Goal: Information Seeking & Learning: Learn about a topic

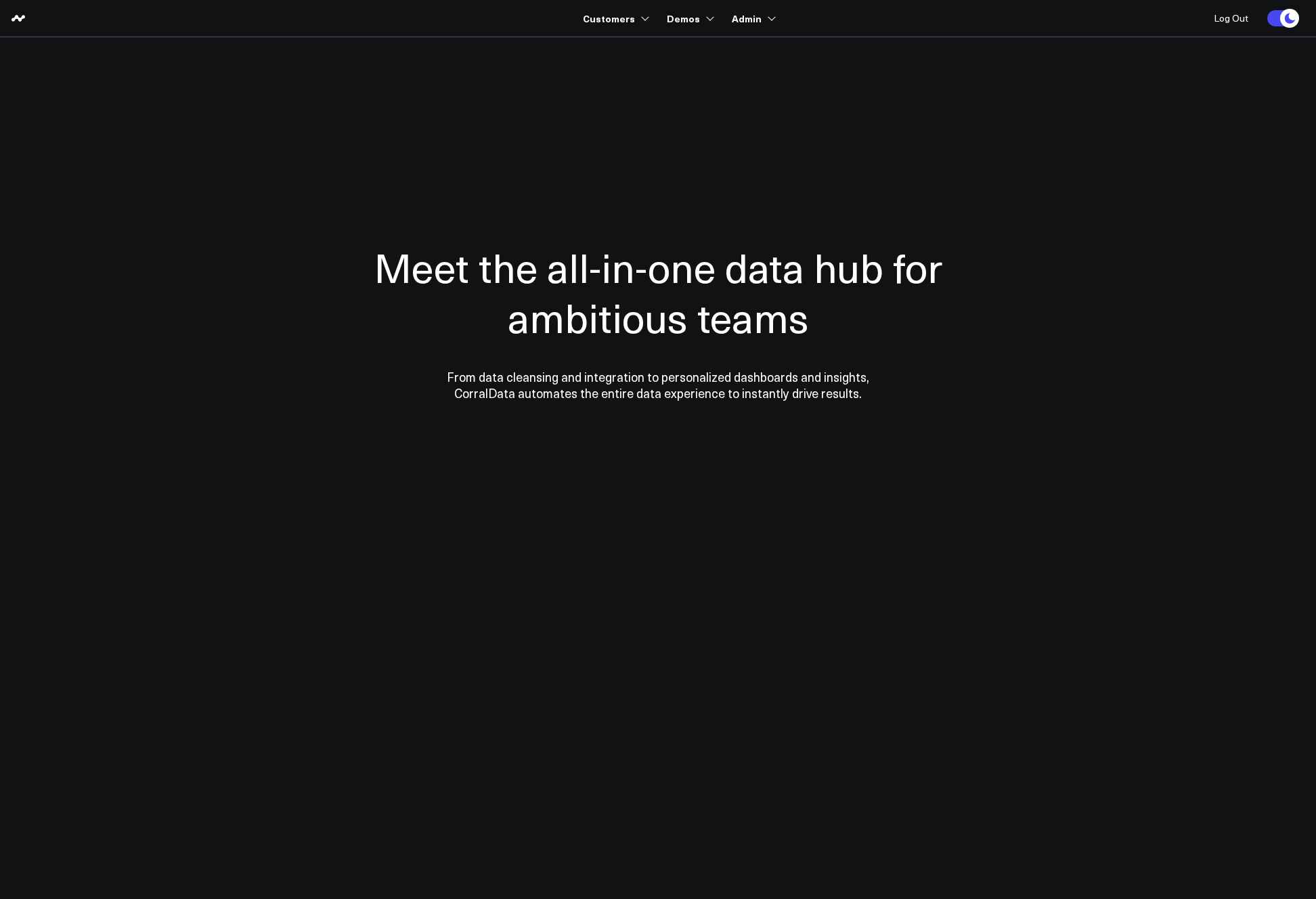
drag, startPoint x: 709, startPoint y: 105, endPoint x: 591, endPoint y: 148, distance: 125.6
click at [709, 105] on link "MedSpa Demo" at bounding box center [741, 107] width 161 height 29
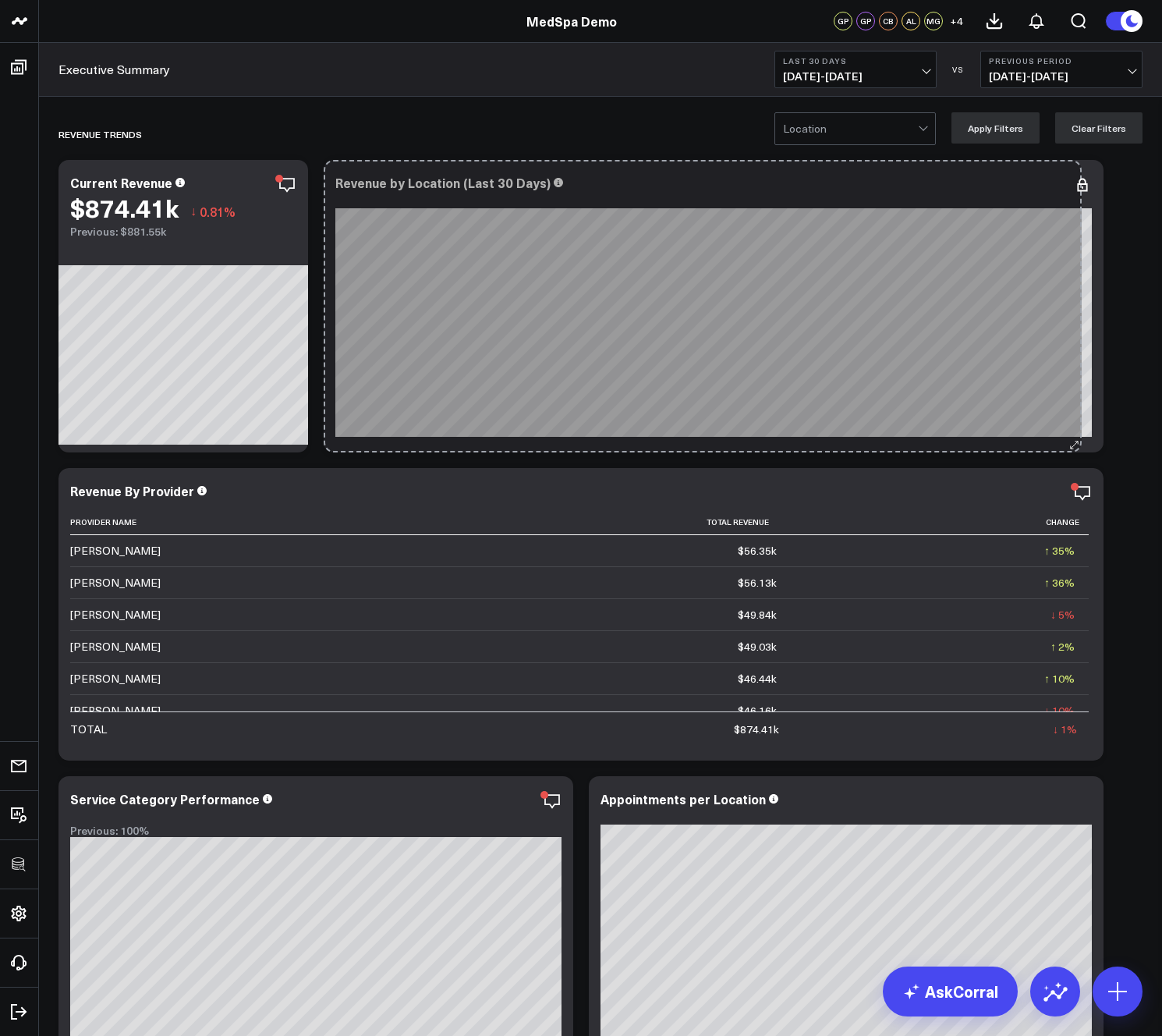
click at [1074, 435] on div "Revenue by Location (Last 30 Days) So sorry. The query returned no results. Ask…" at bounding box center [713, 306] width 780 height 292
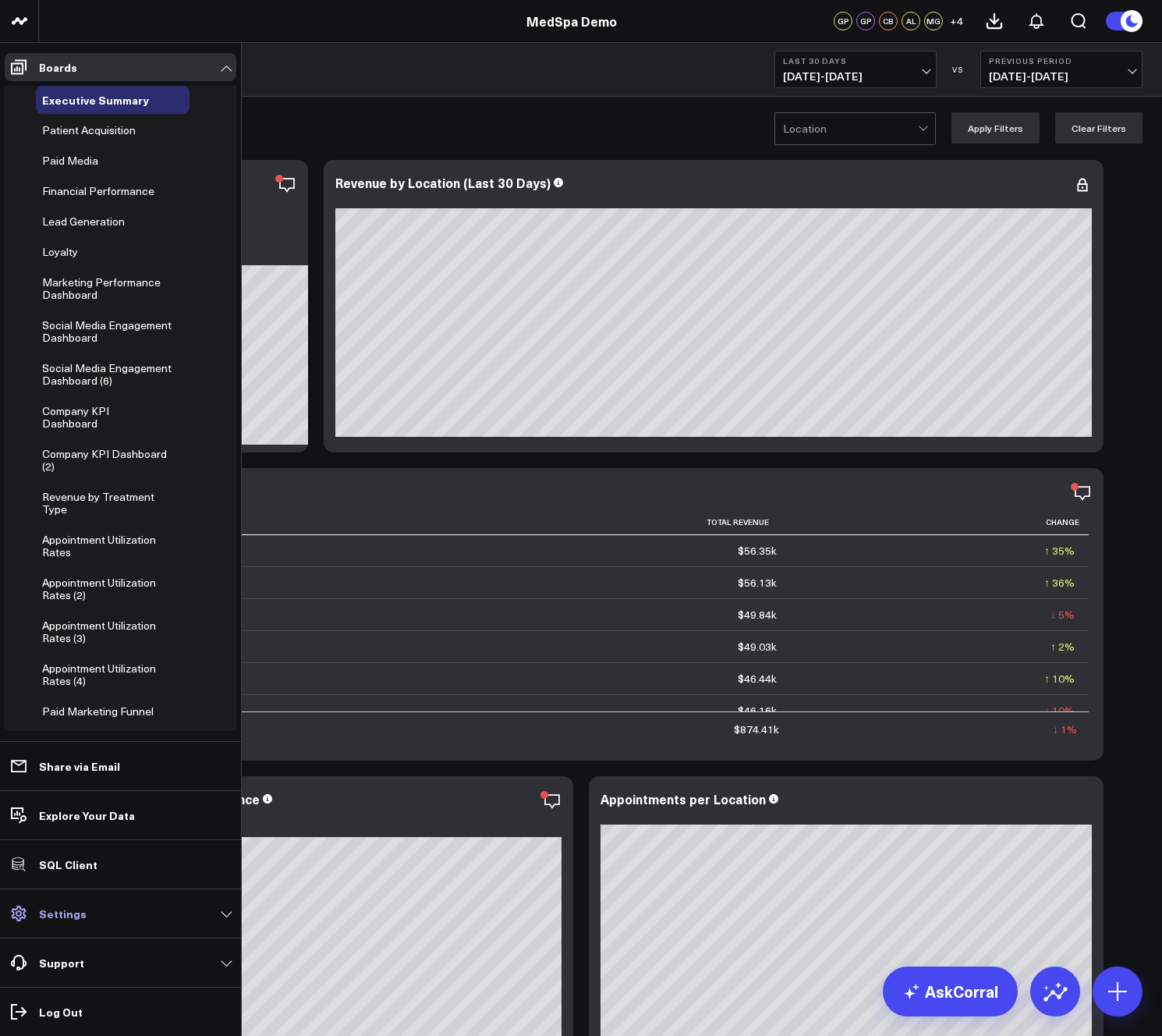
click at [59, 917] on p "Settings" at bounding box center [62, 913] width 47 height 13
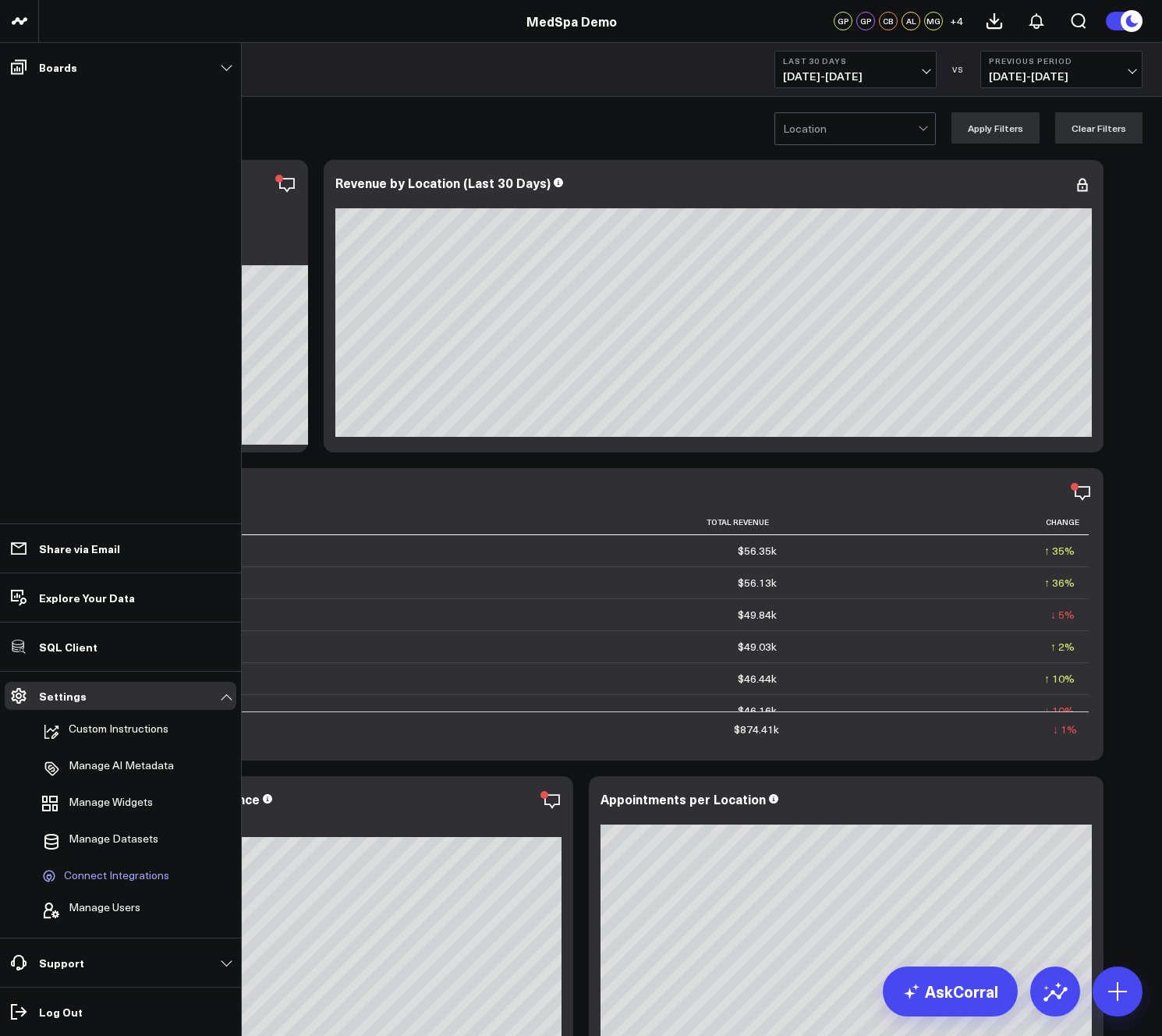
click at [104, 872] on span "Connect Integrations" at bounding box center [116, 876] width 105 height 14
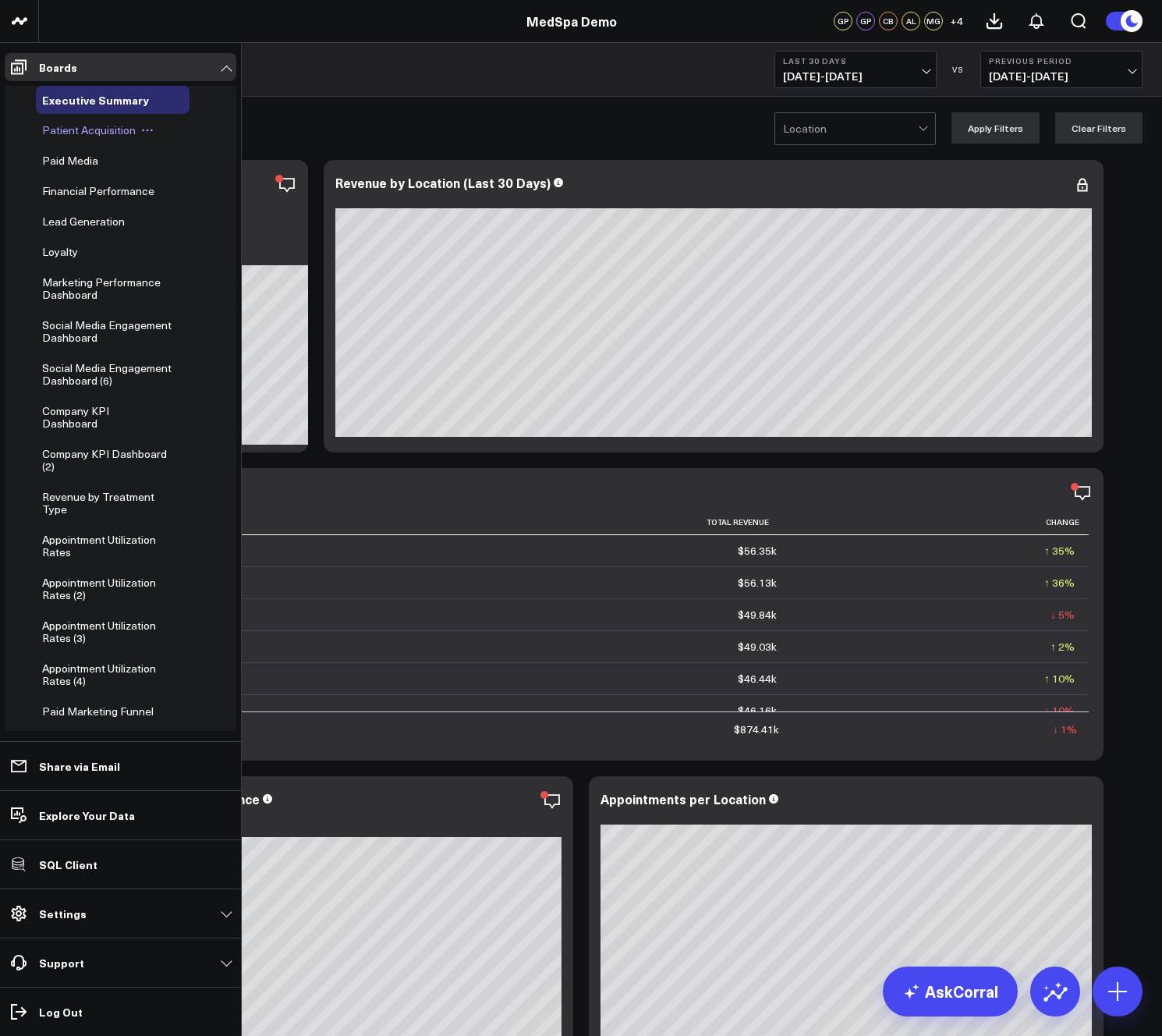
click at [72, 127] on span "Patient Acquisition" at bounding box center [88, 130] width 93 height 15
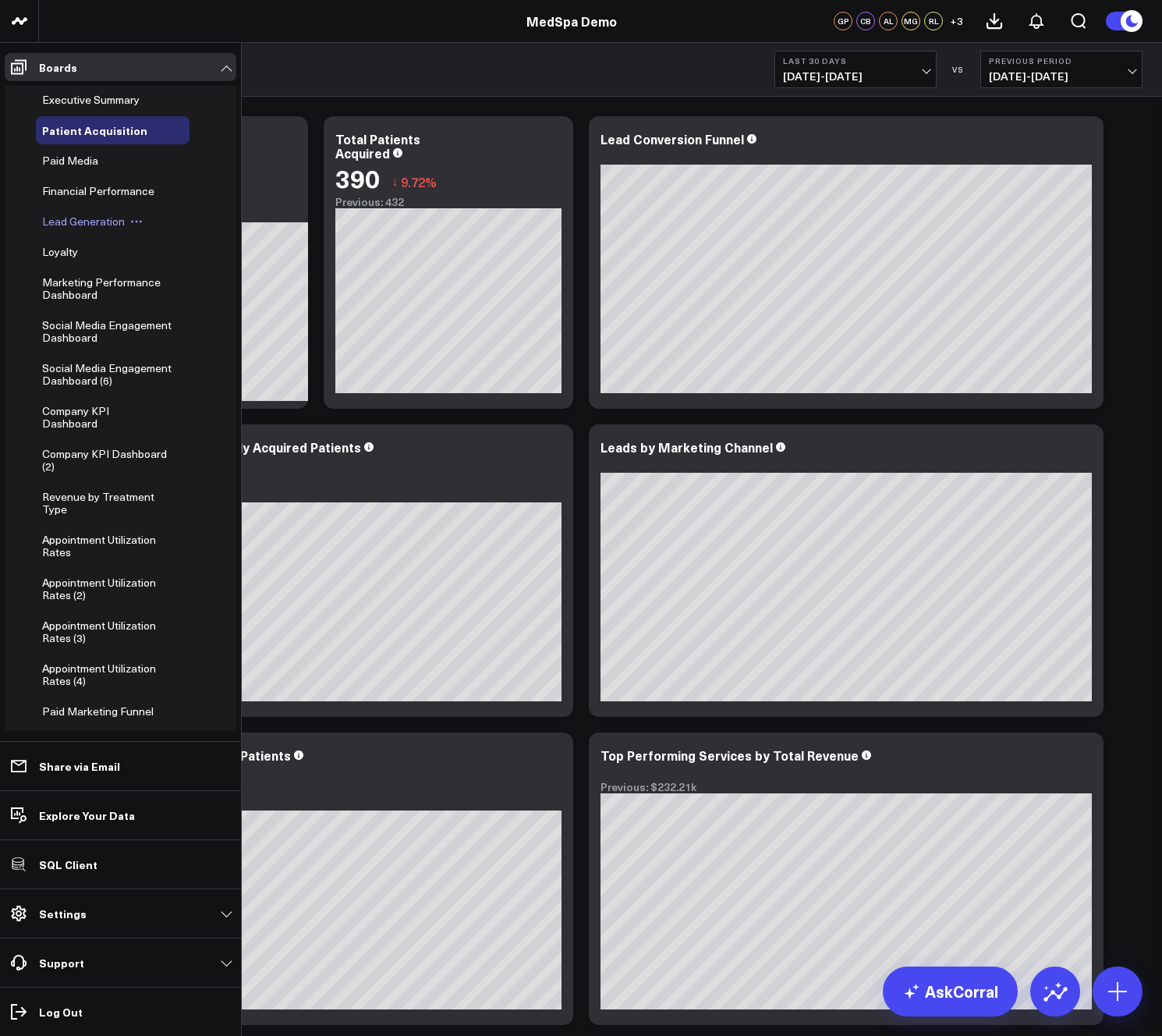
click at [65, 223] on span "Lead Generation" at bounding box center [83, 222] width 83 height 15
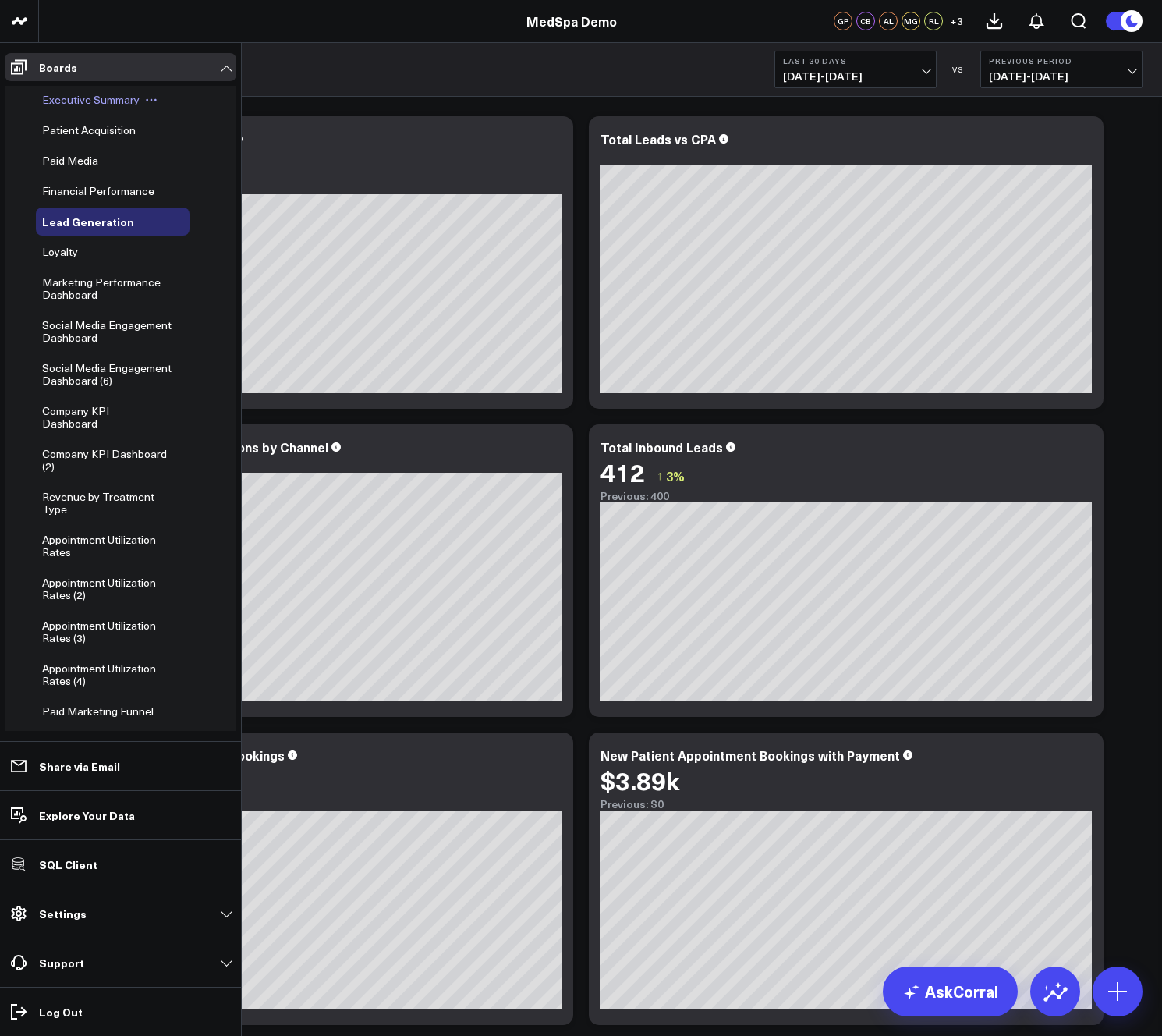
click at [80, 100] on span "Executive Summary" at bounding box center [91, 99] width 98 height 15
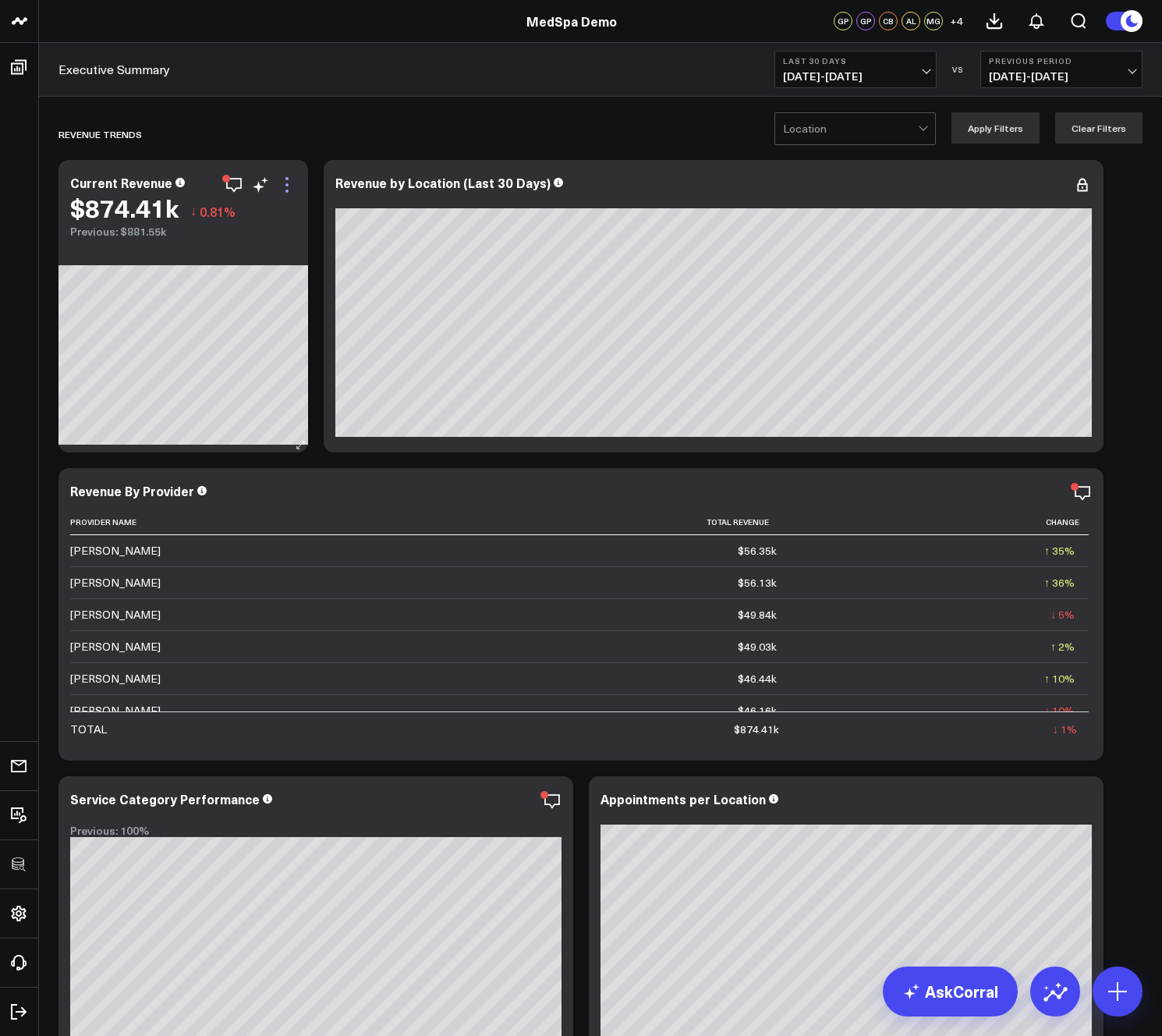
click at [288, 184] on icon at bounding box center [287, 185] width 3 height 3
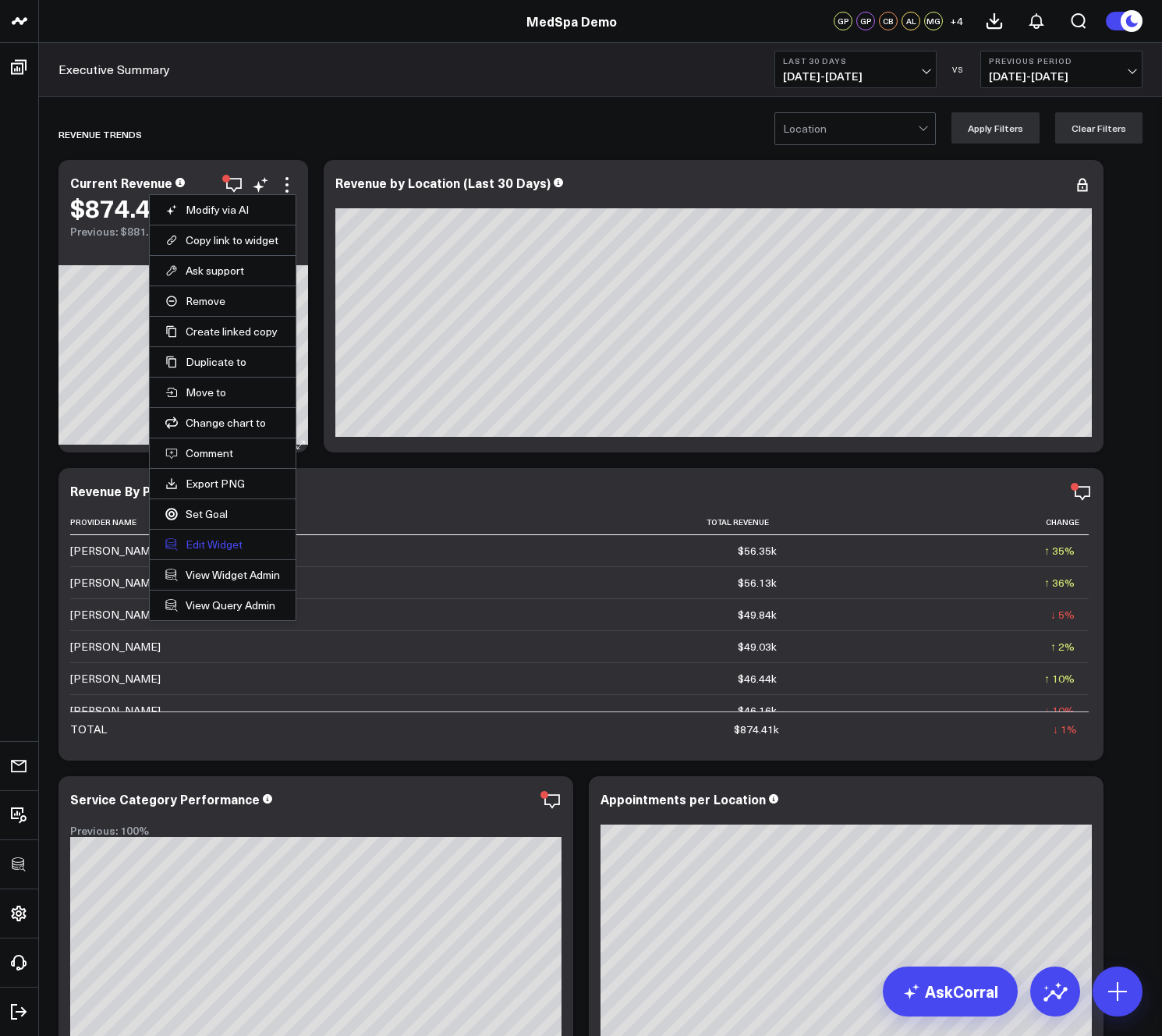
click at [216, 547] on button "Edit Widget" at bounding box center [222, 544] width 115 height 14
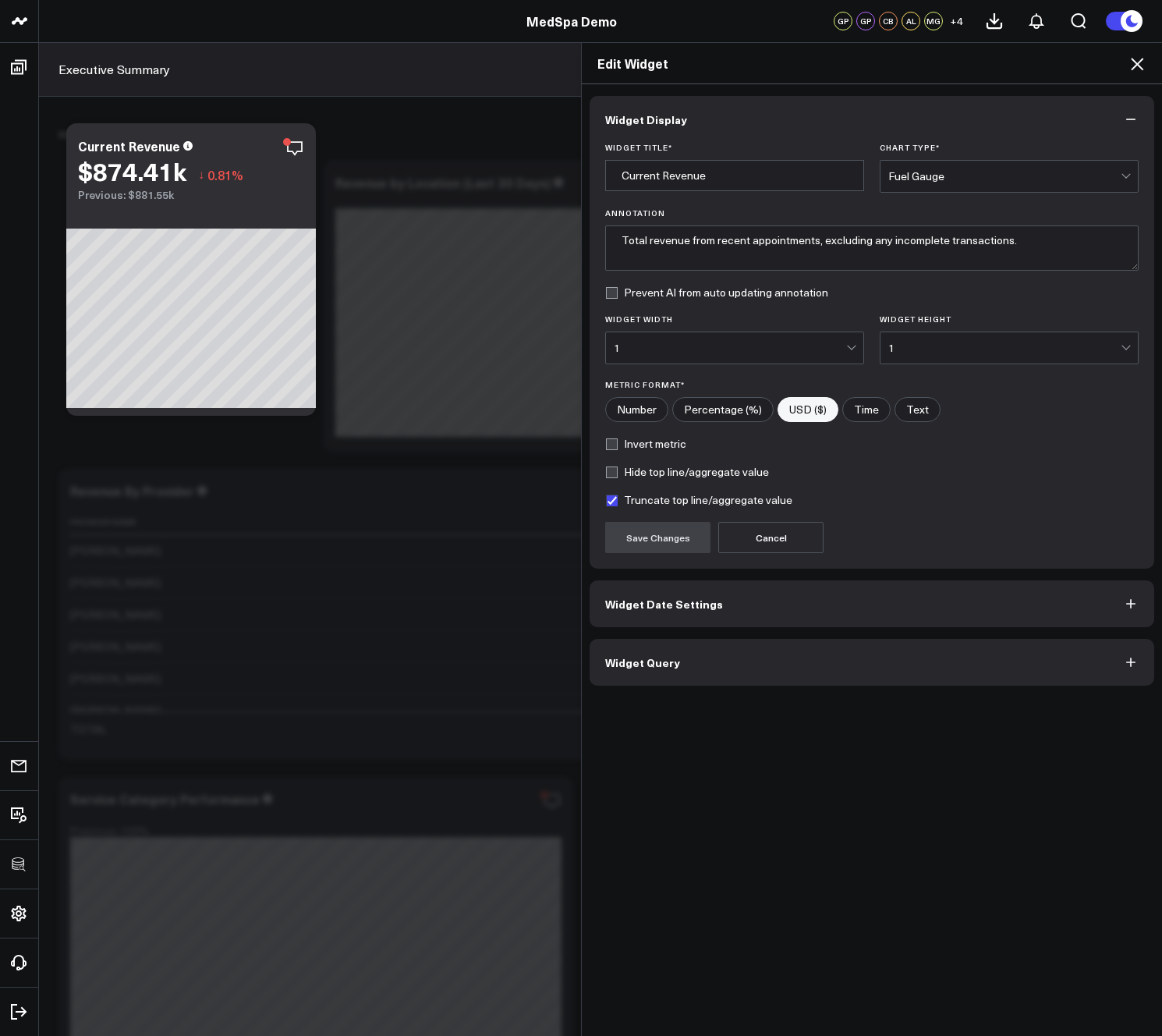
click at [688, 664] on button "Widget Query" at bounding box center [872, 663] width 565 height 47
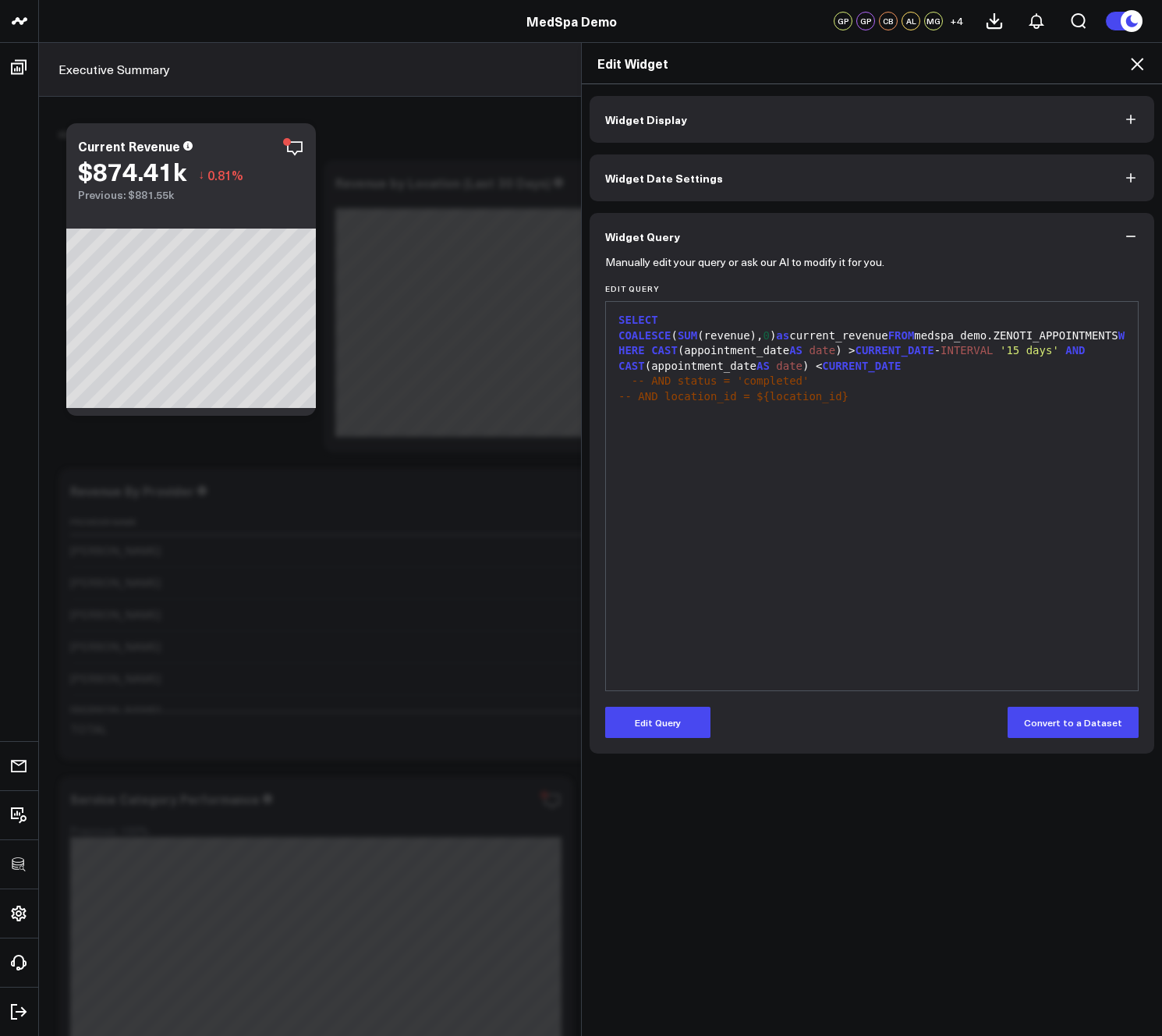
click at [1138, 66] on icon at bounding box center [1137, 64] width 13 height 13
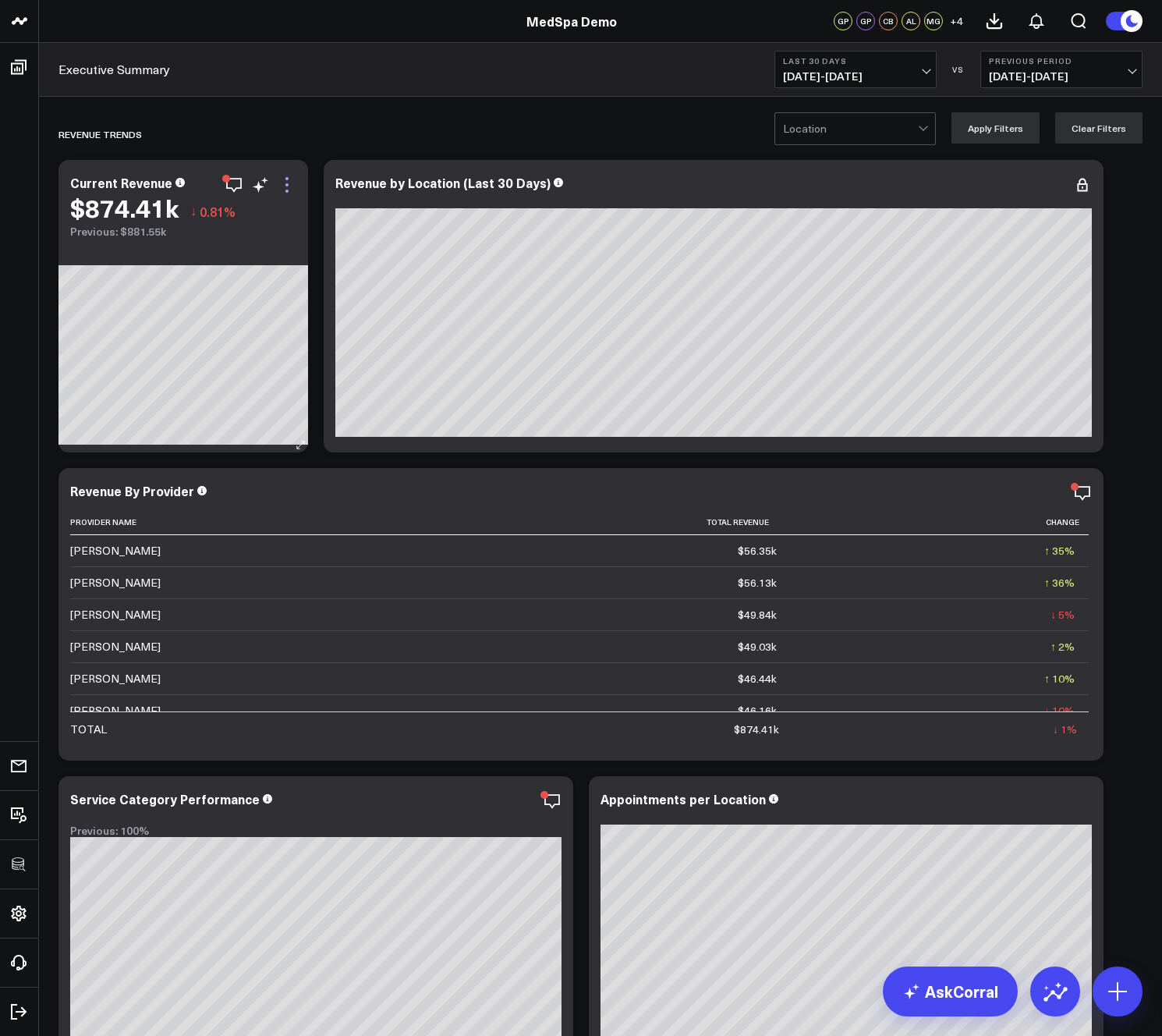
click at [288, 184] on icon at bounding box center [287, 185] width 3 height 3
click at [1059, 184] on icon at bounding box center [1056, 184] width 19 height 19
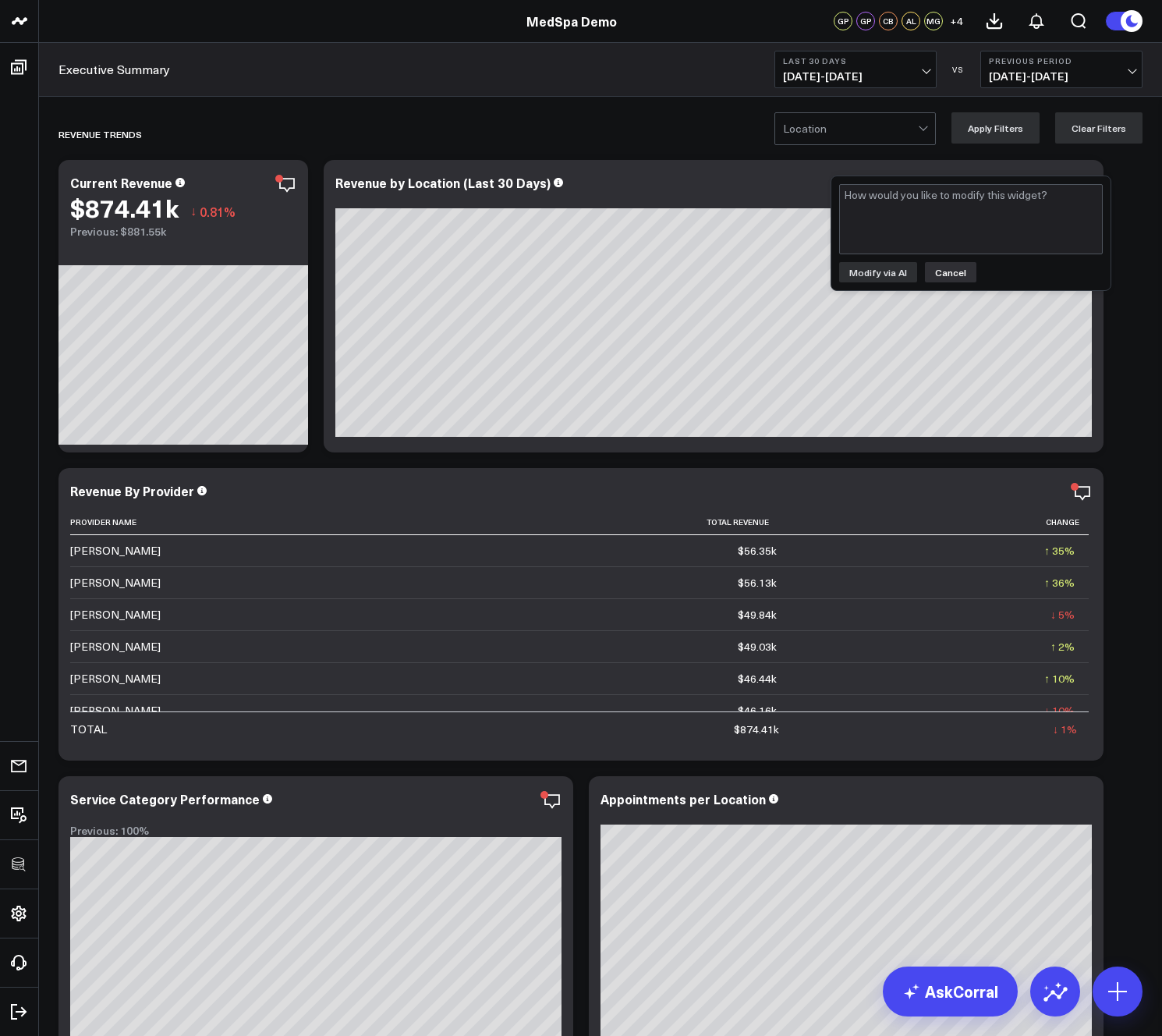
click at [946, 273] on button "Cancel" at bounding box center [950, 272] width 51 height 20
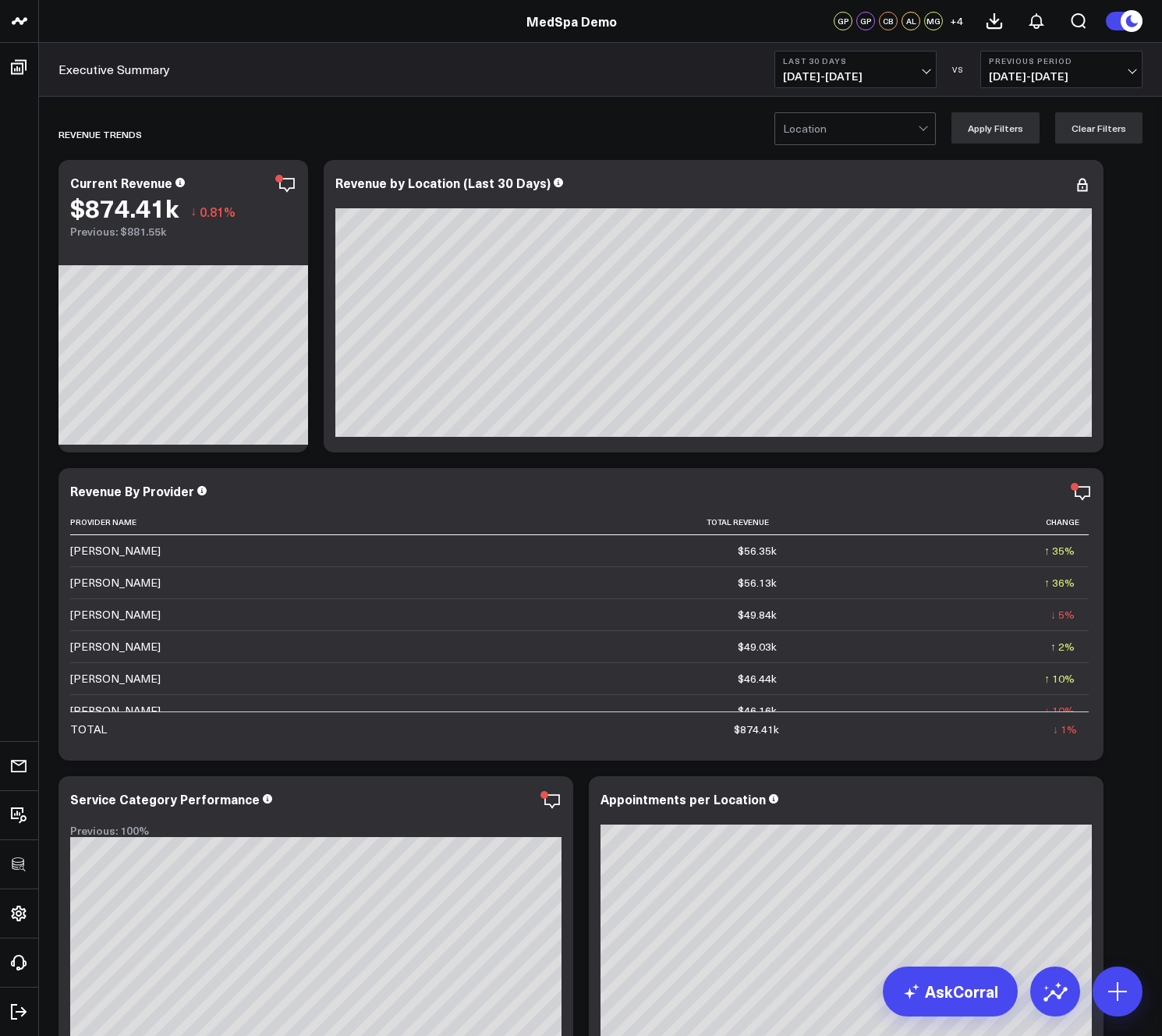
click at [848, 131] on div at bounding box center [850, 128] width 135 height 31
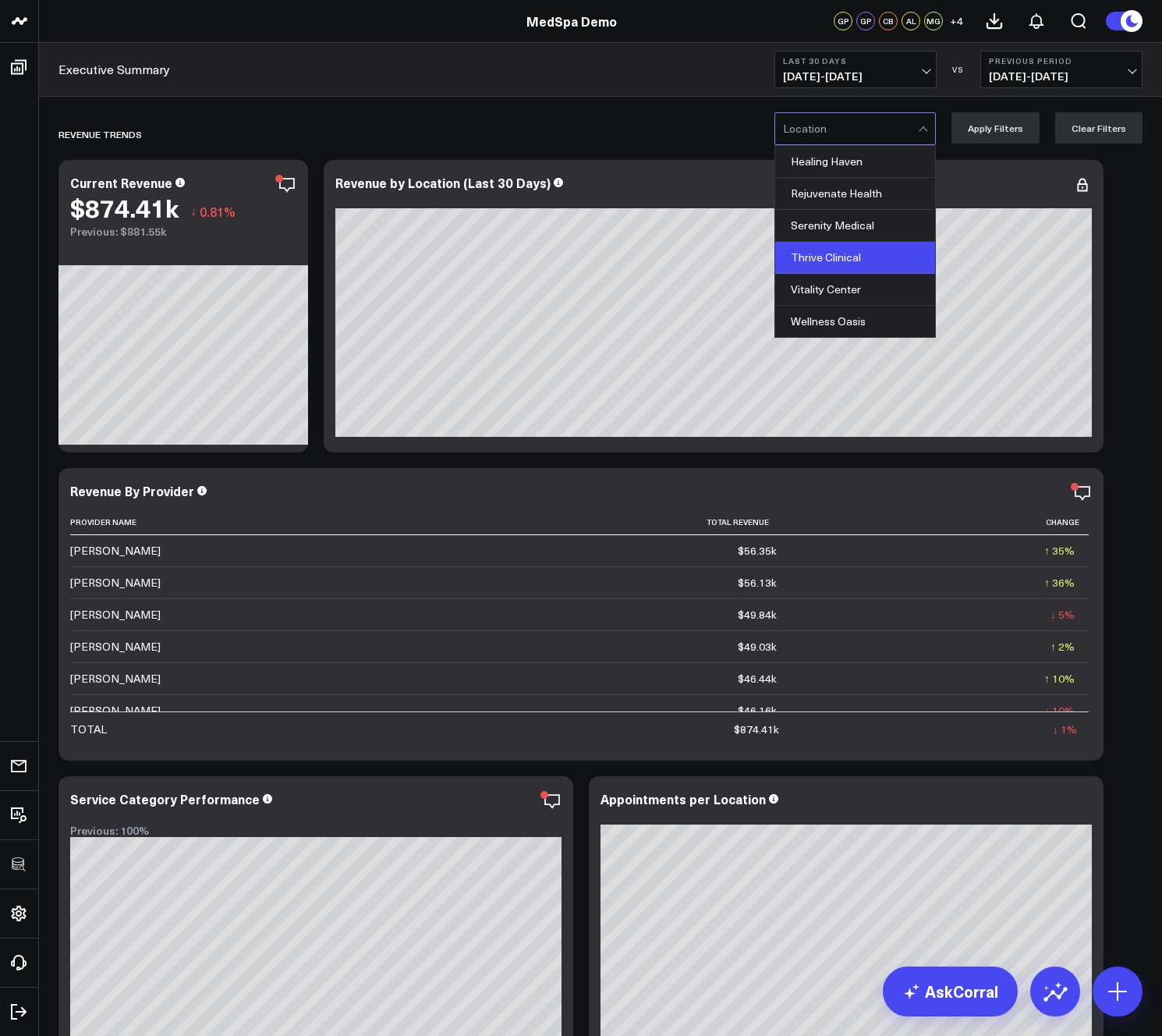
click at [835, 260] on div "Thrive Clinical" at bounding box center [856, 258] width 160 height 32
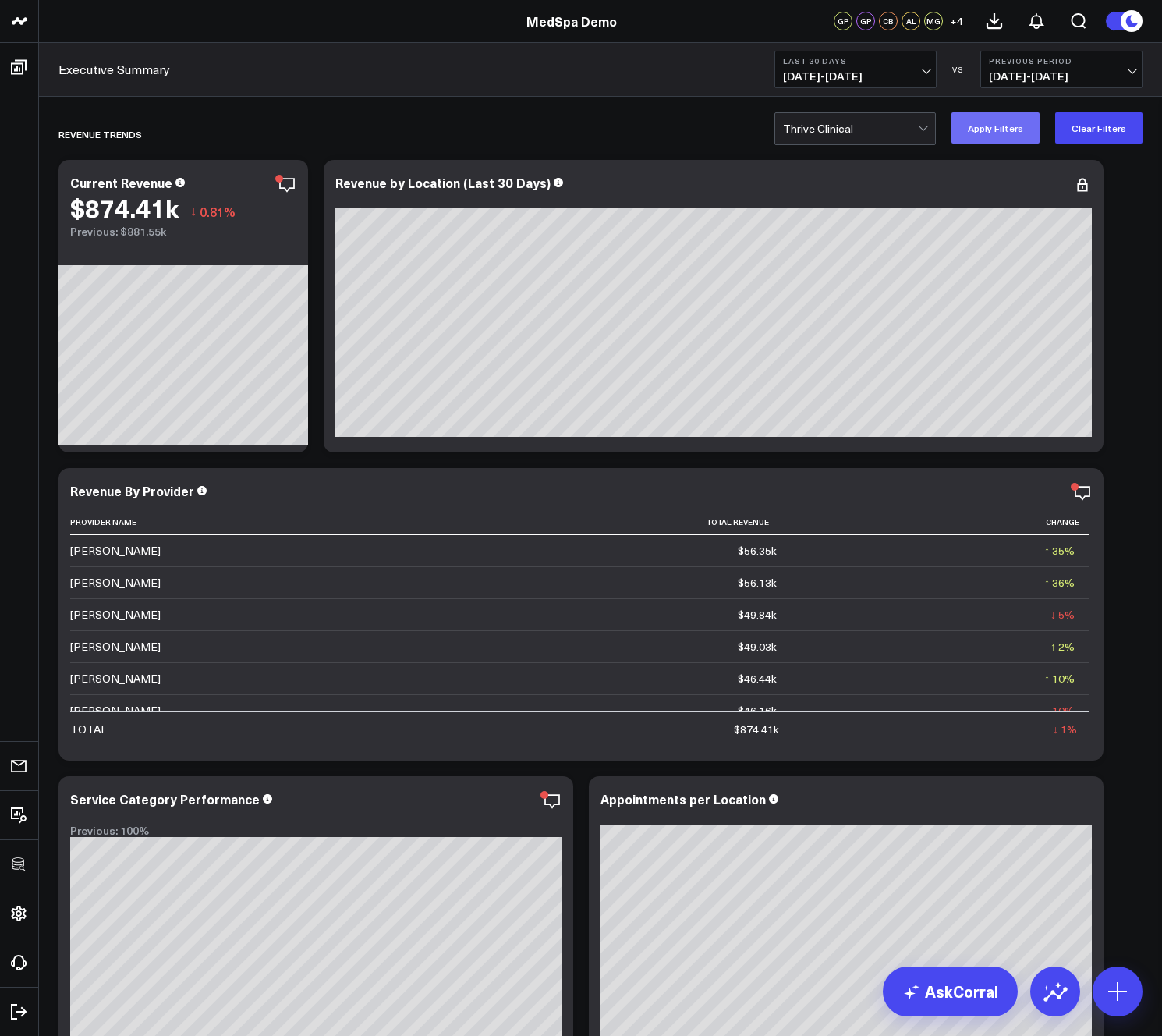
click at [1015, 139] on button "Apply Filters" at bounding box center [995, 127] width 88 height 31
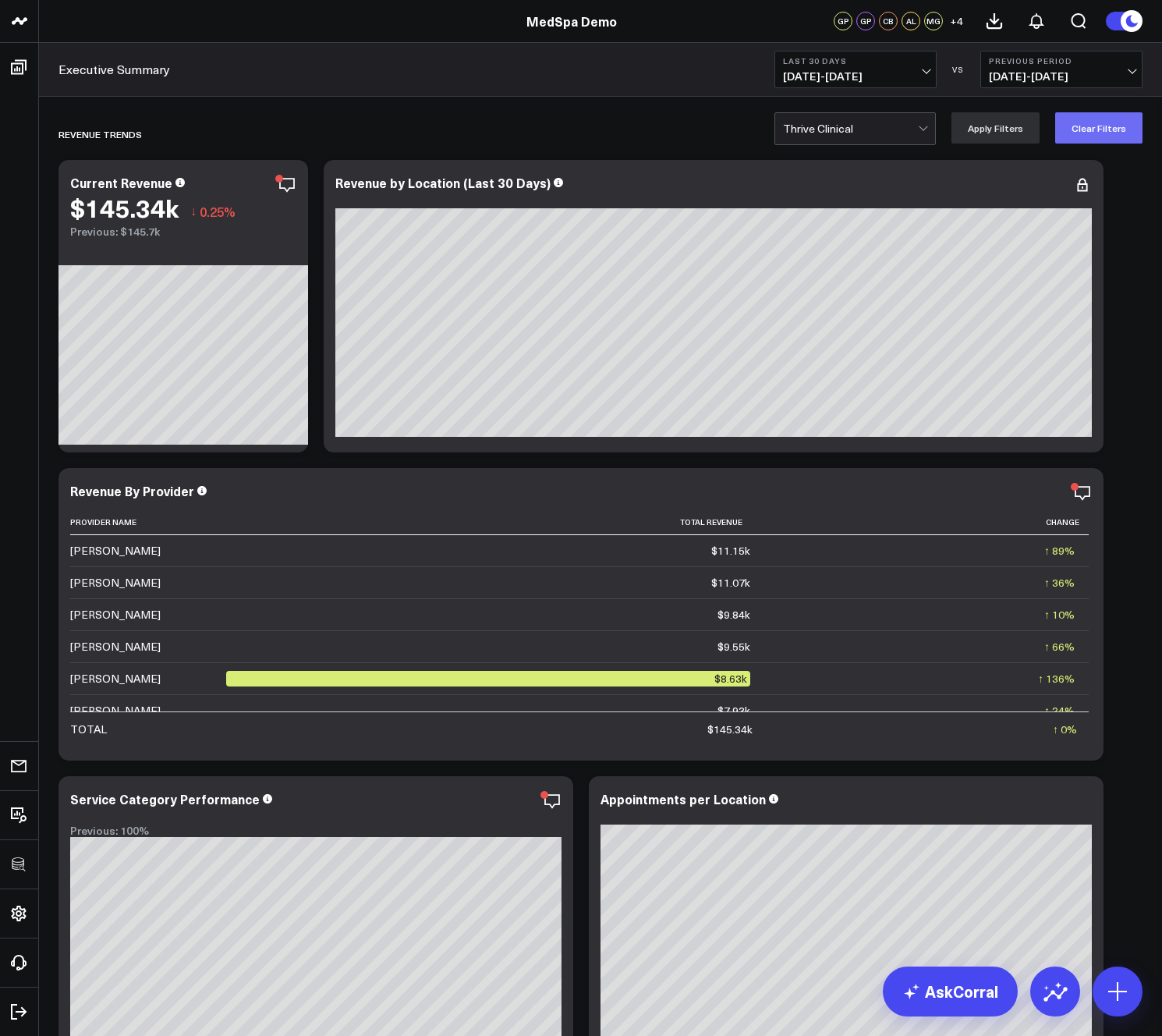
click at [1087, 123] on button "Clear Filters" at bounding box center [1099, 127] width 88 height 31
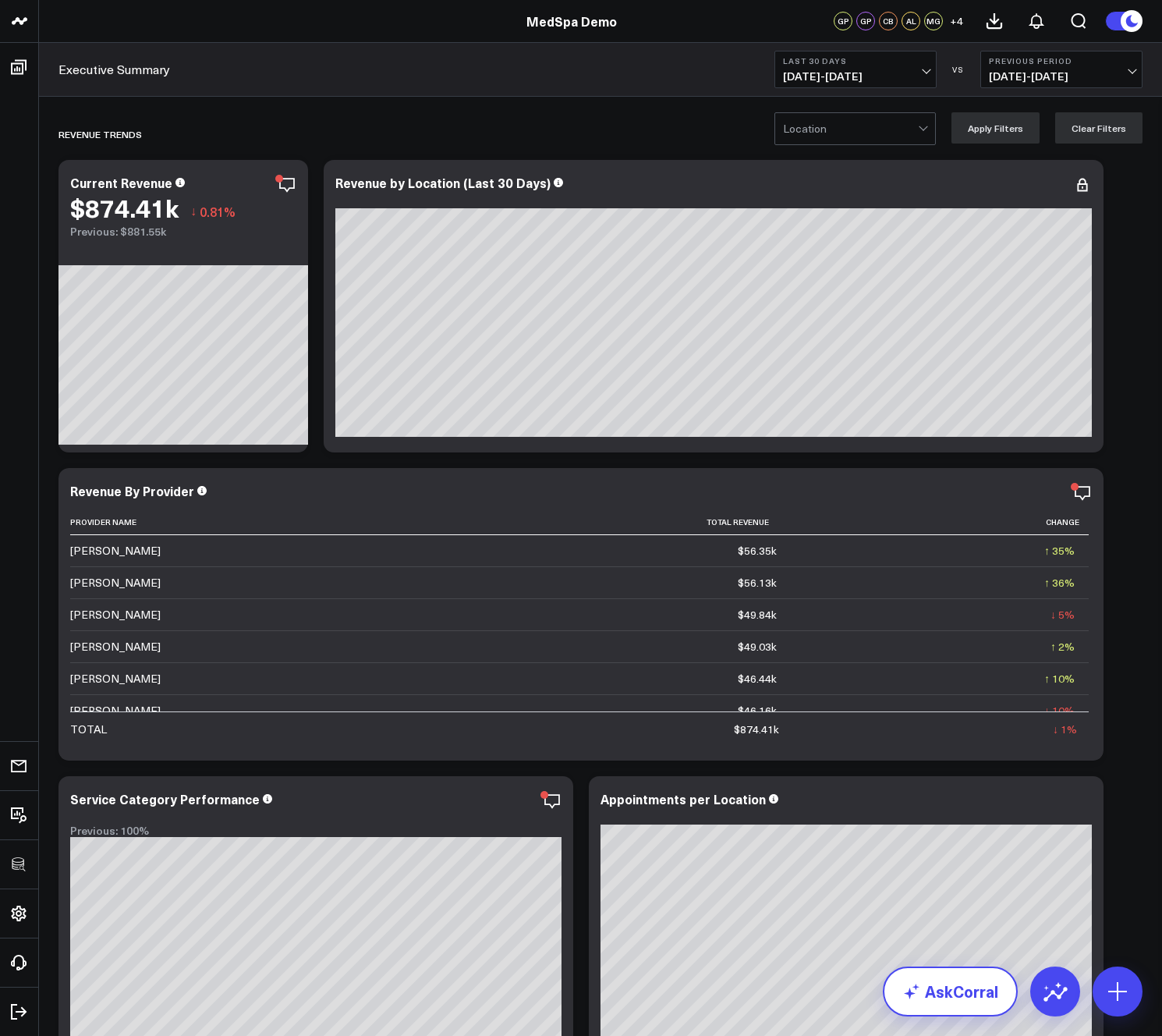
click at [926, 993] on link "AskCorral" at bounding box center [950, 991] width 135 height 50
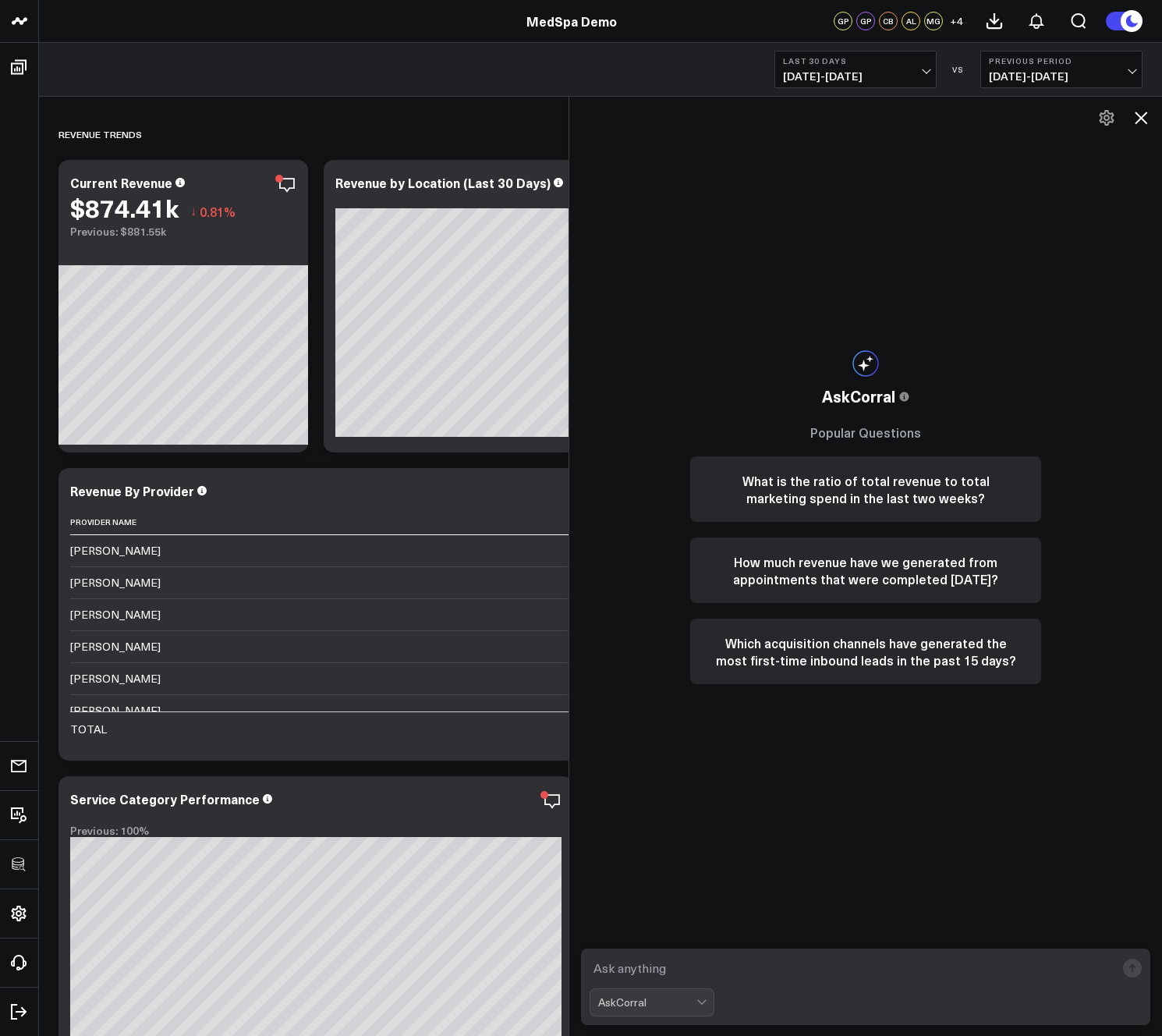
click at [671, 967] on textarea at bounding box center [852, 968] width 525 height 28
type textarea "what are my best performing services?"
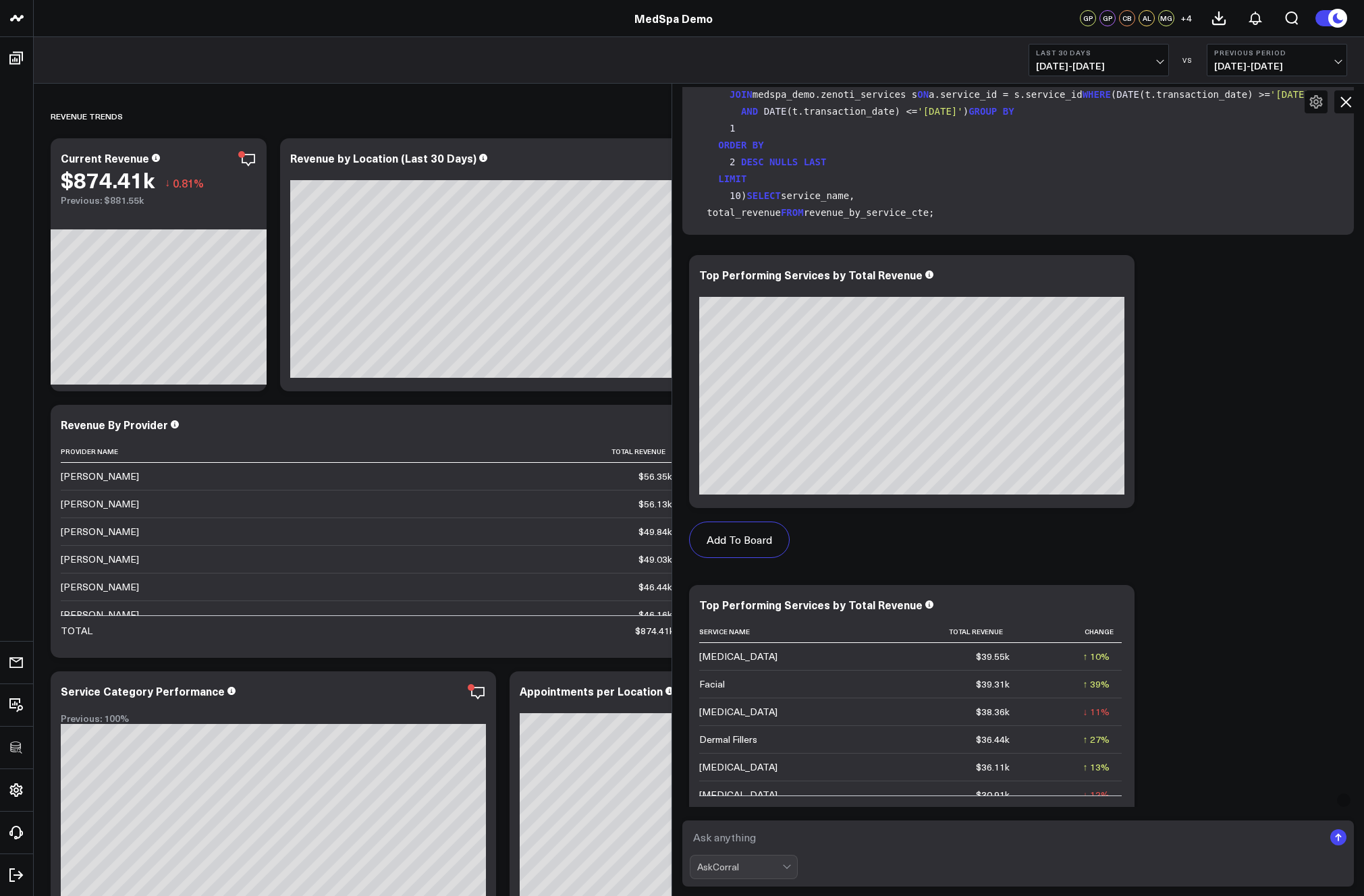
scroll to position [289, 0]
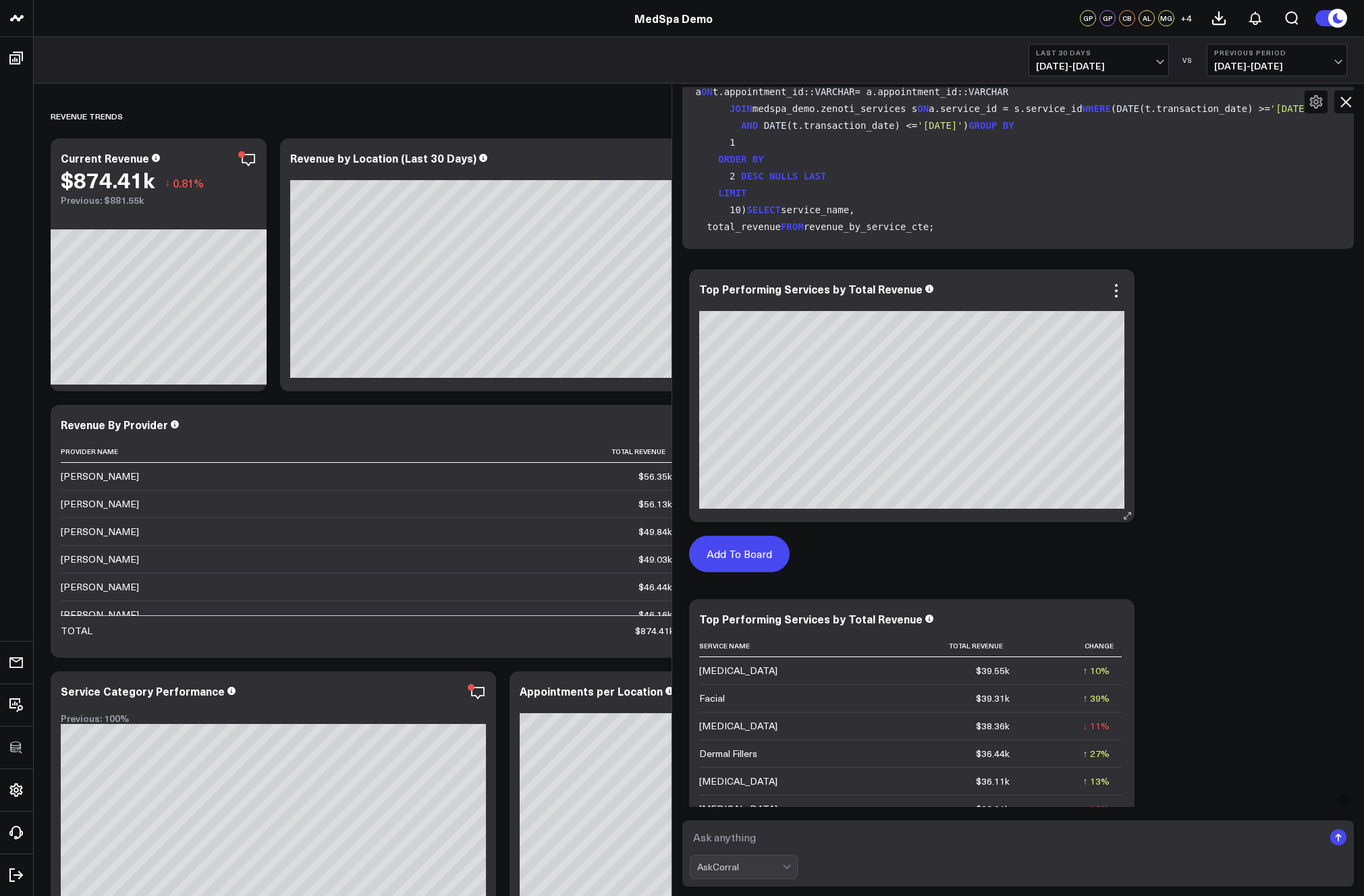
click at [742, 557] on button "Add To Board" at bounding box center [740, 554] width 101 height 36
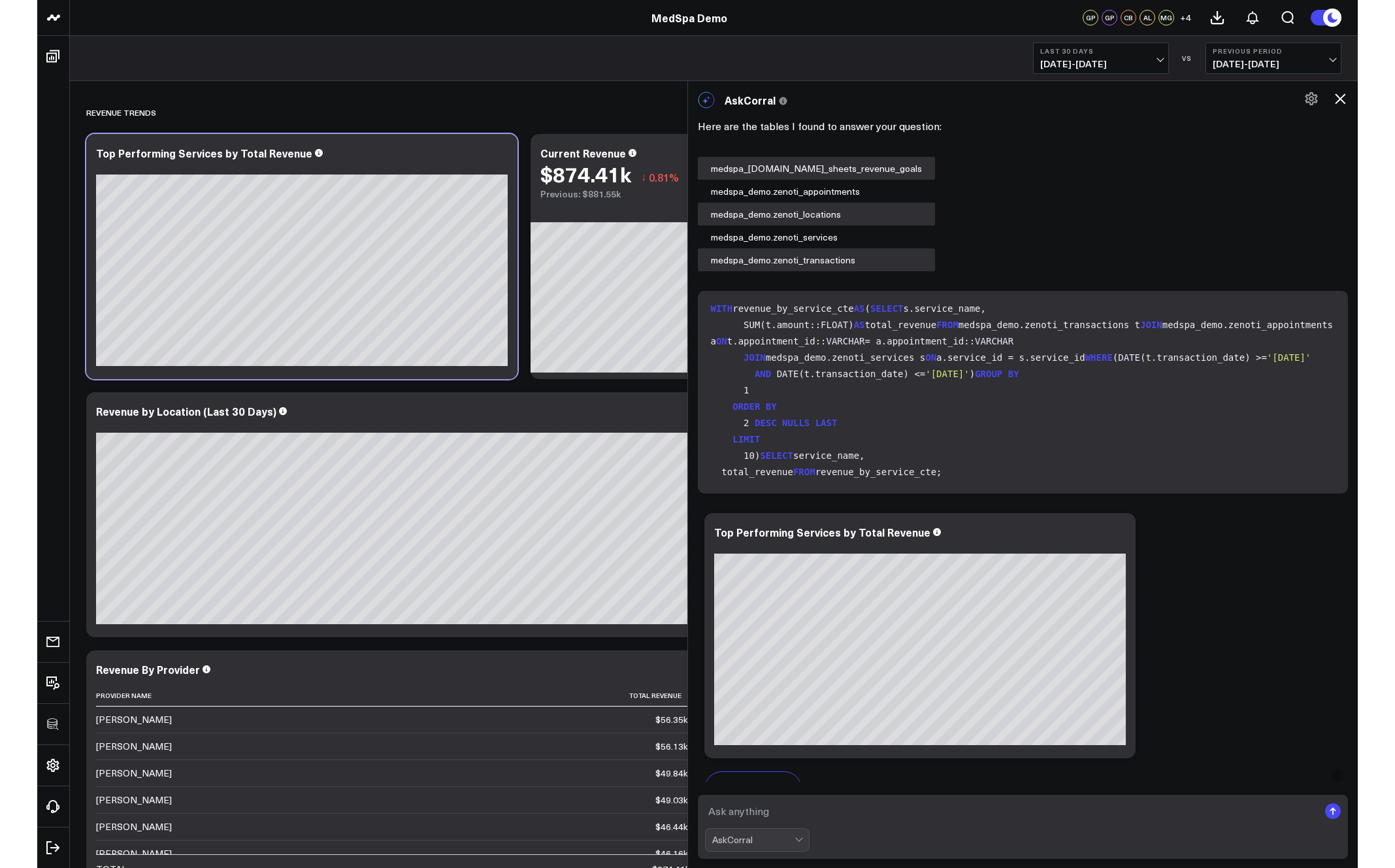
scroll to position [0, 0]
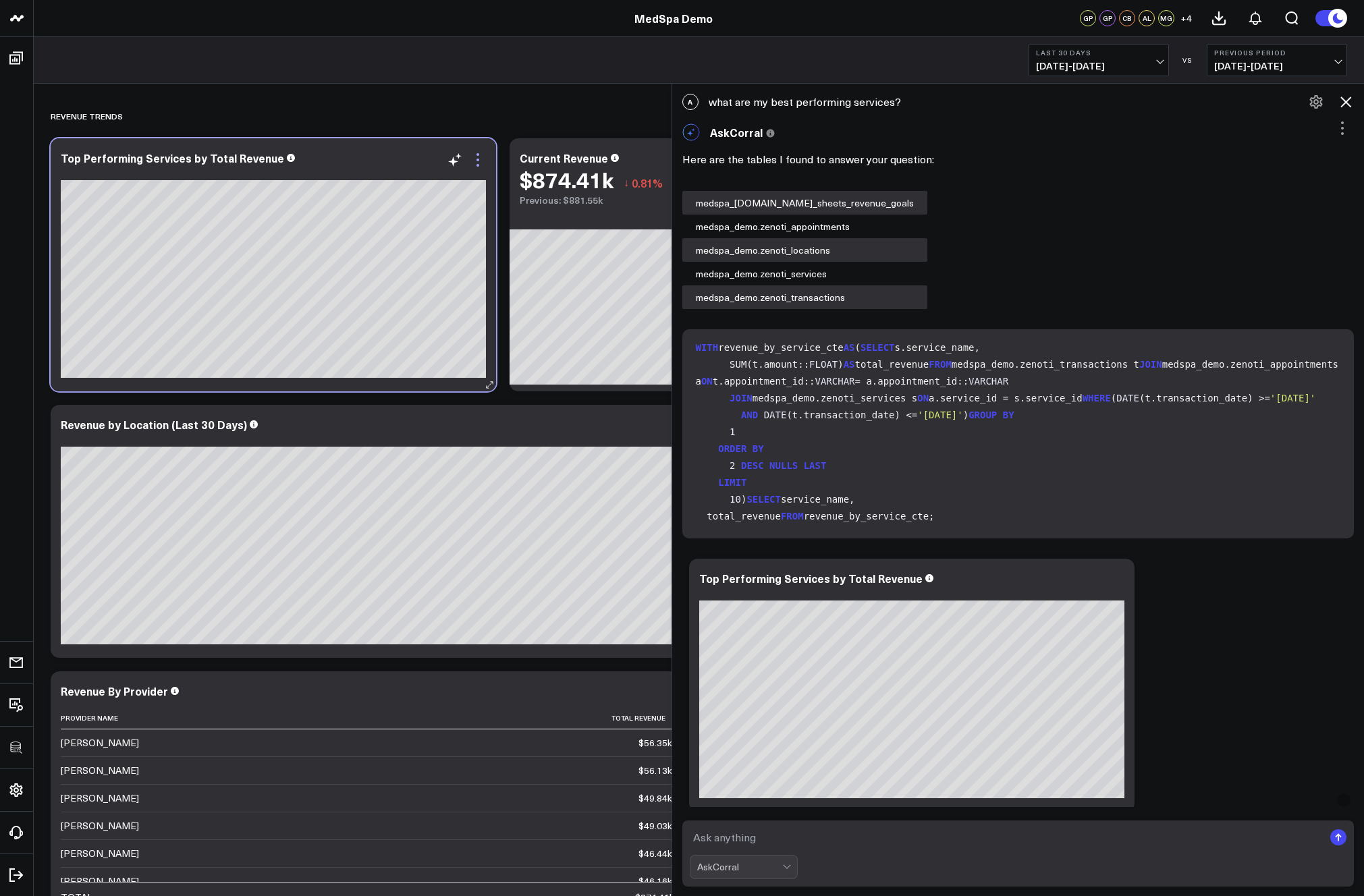
click at [478, 157] on icon at bounding box center [478, 160] width 16 height 16
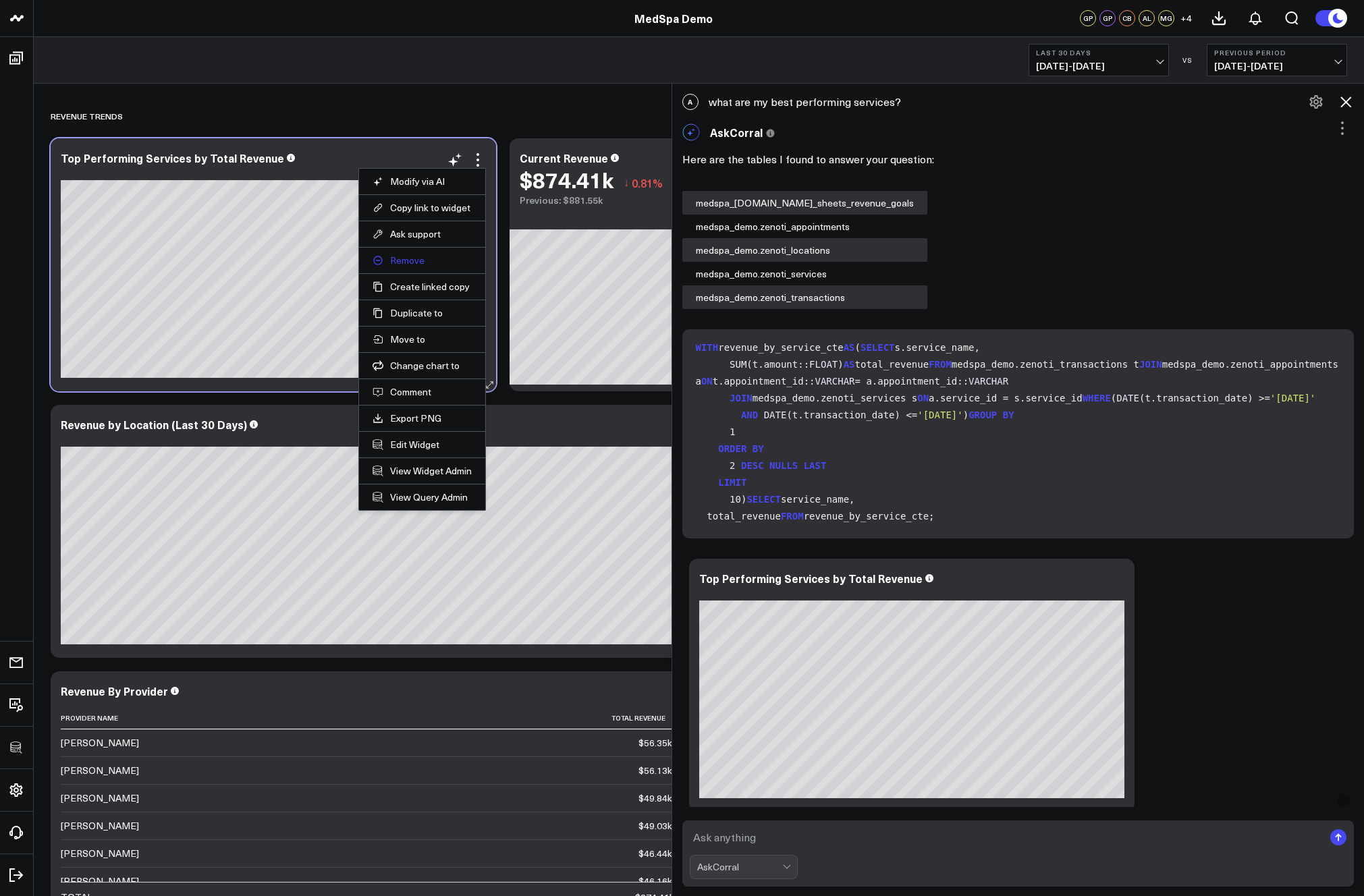
click at [405, 260] on button "Remove" at bounding box center [422, 260] width 99 height 12
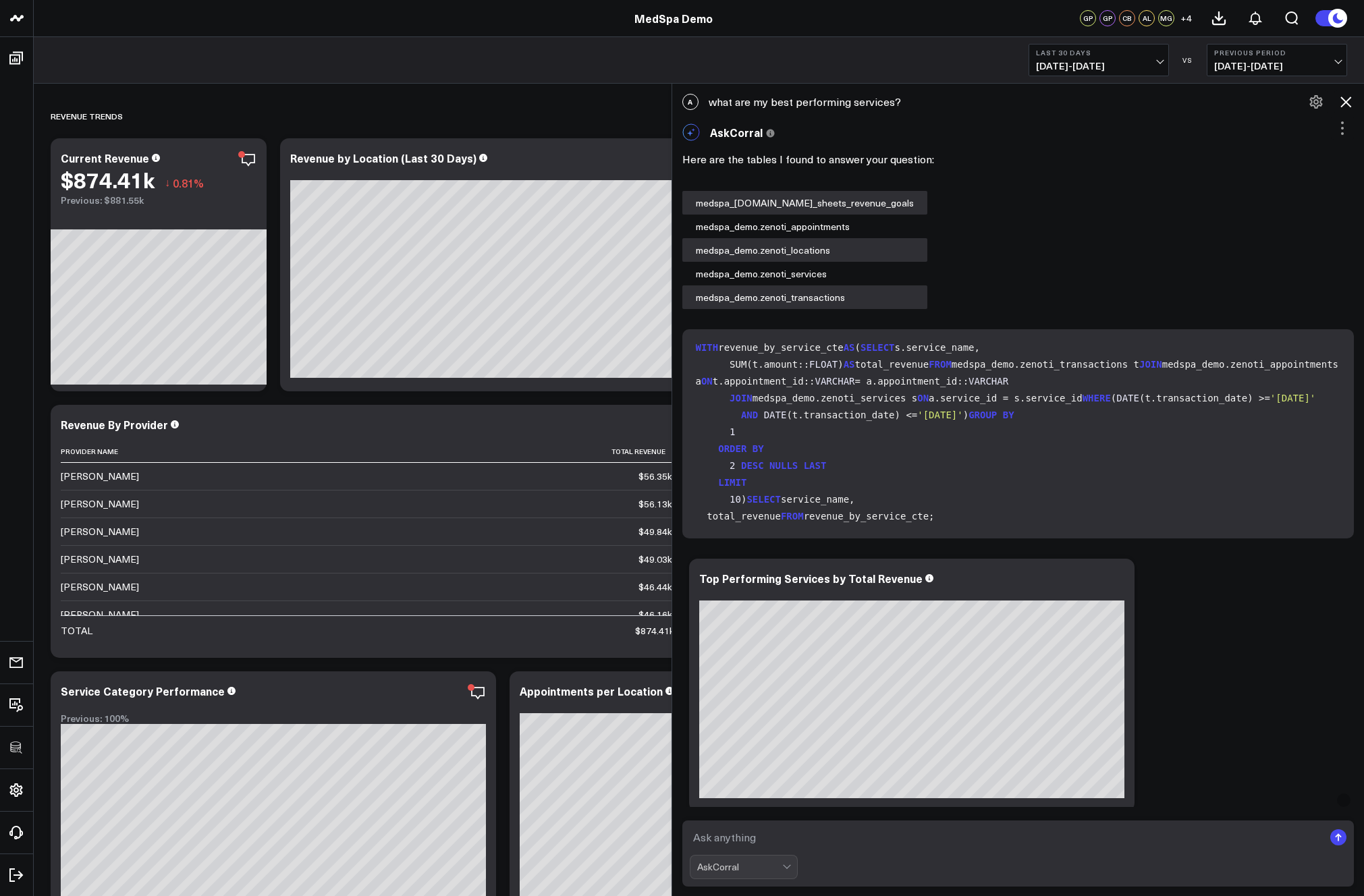
click at [1312, 99] on icon at bounding box center [1345, 101] width 11 height 11
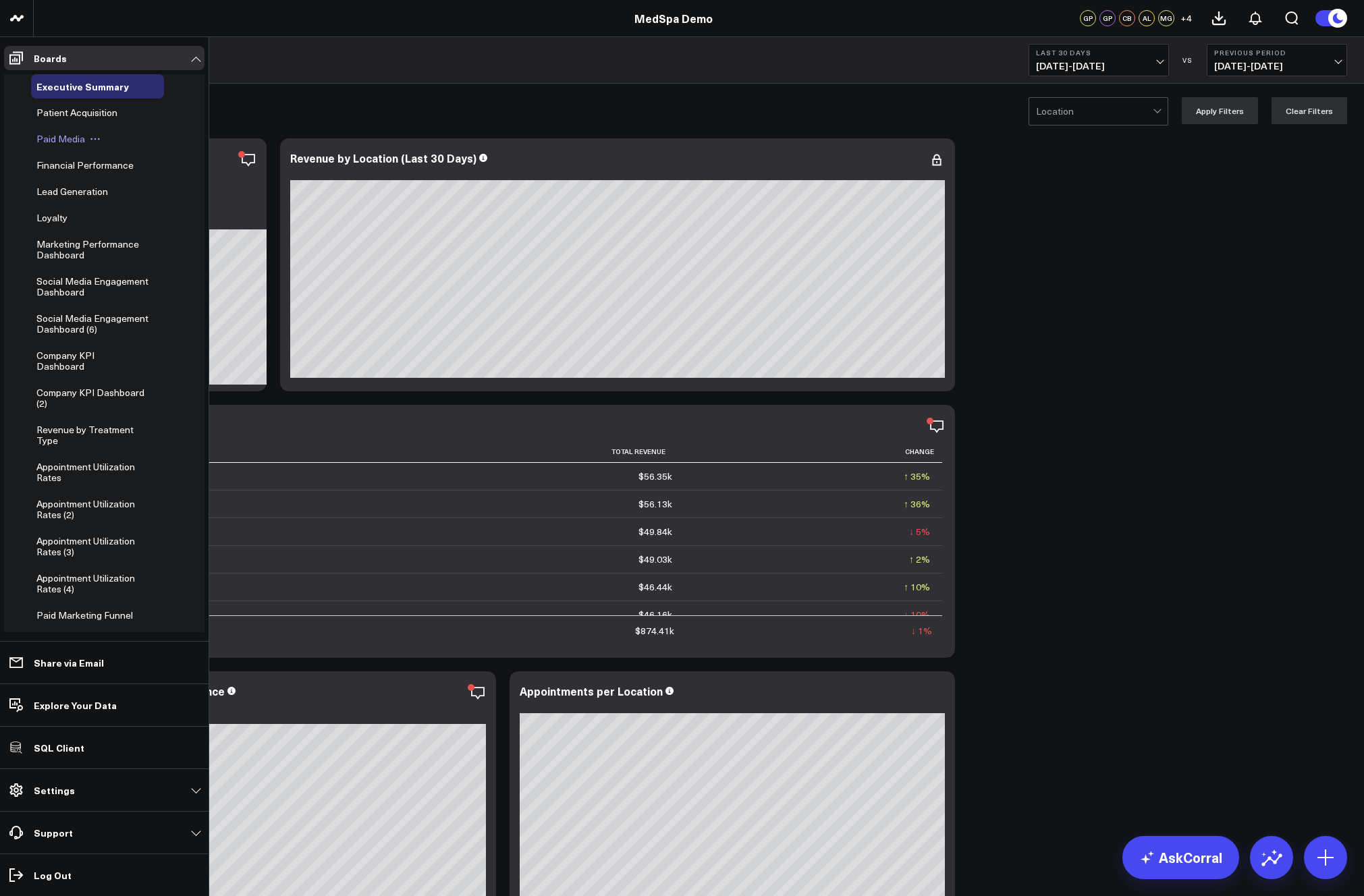
click at [52, 138] on span "Paid Media" at bounding box center [60, 139] width 49 height 13
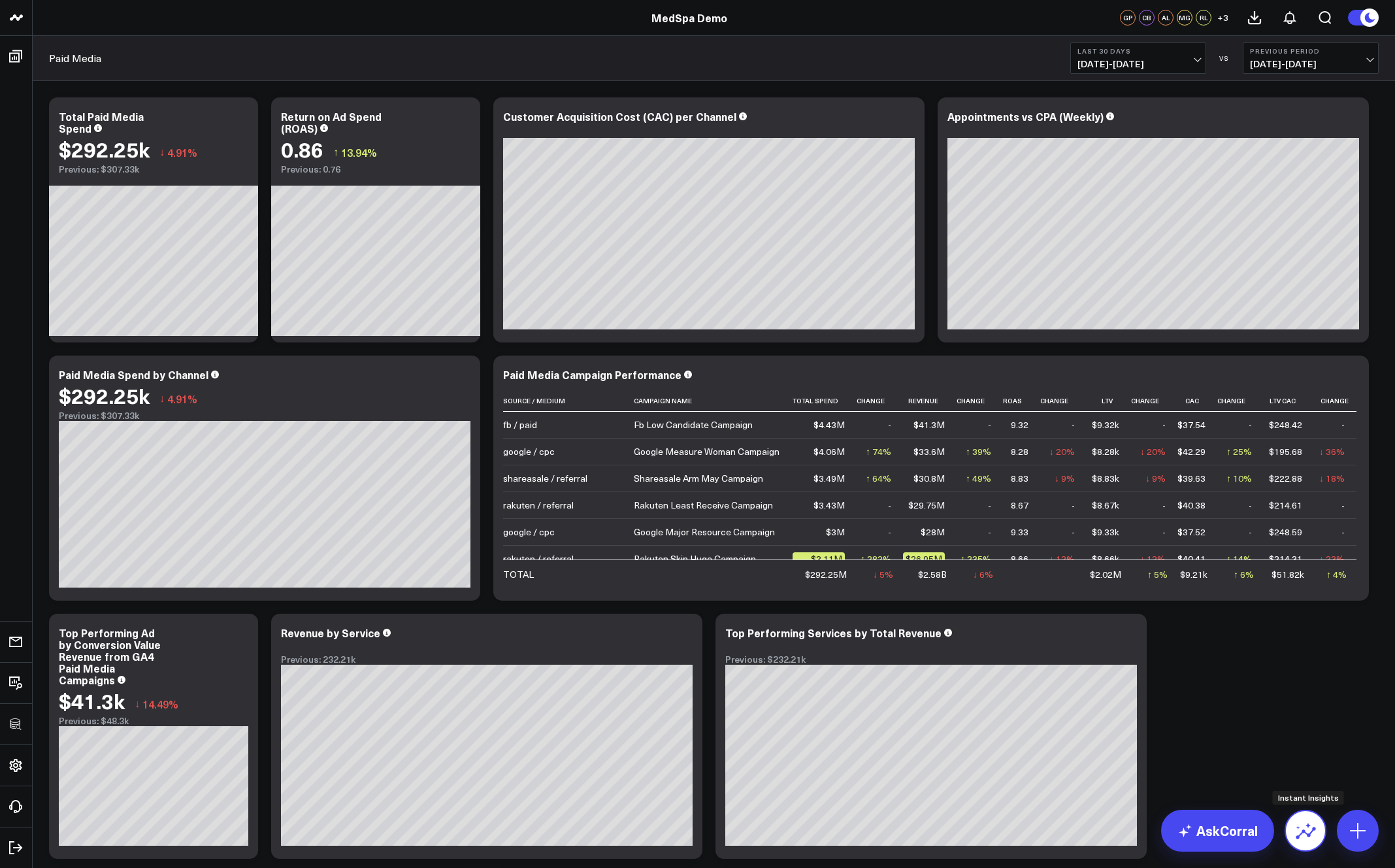
click at [1270, 835] on icon at bounding box center [1306, 833] width 20 height 13
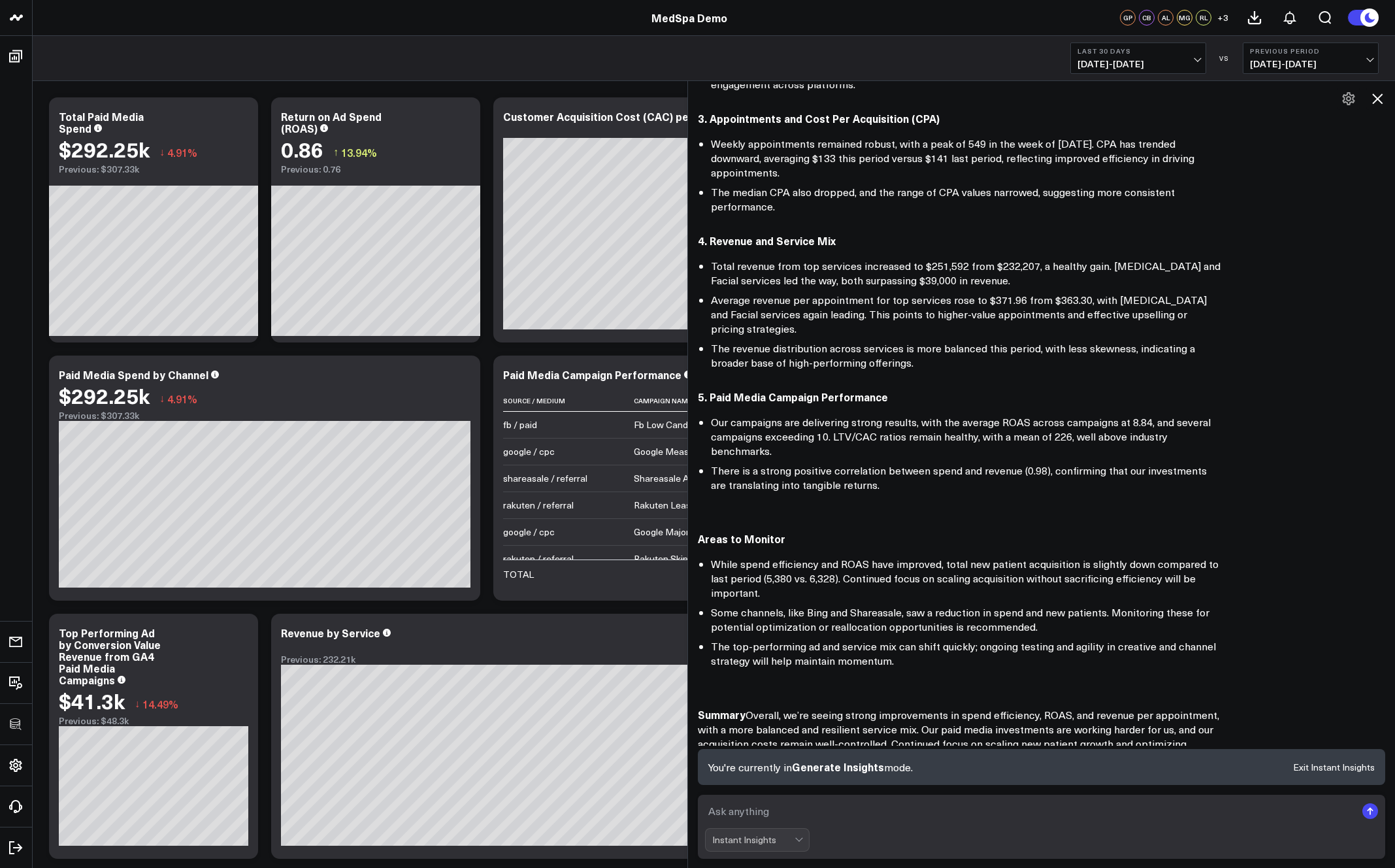
scroll to position [522, 0]
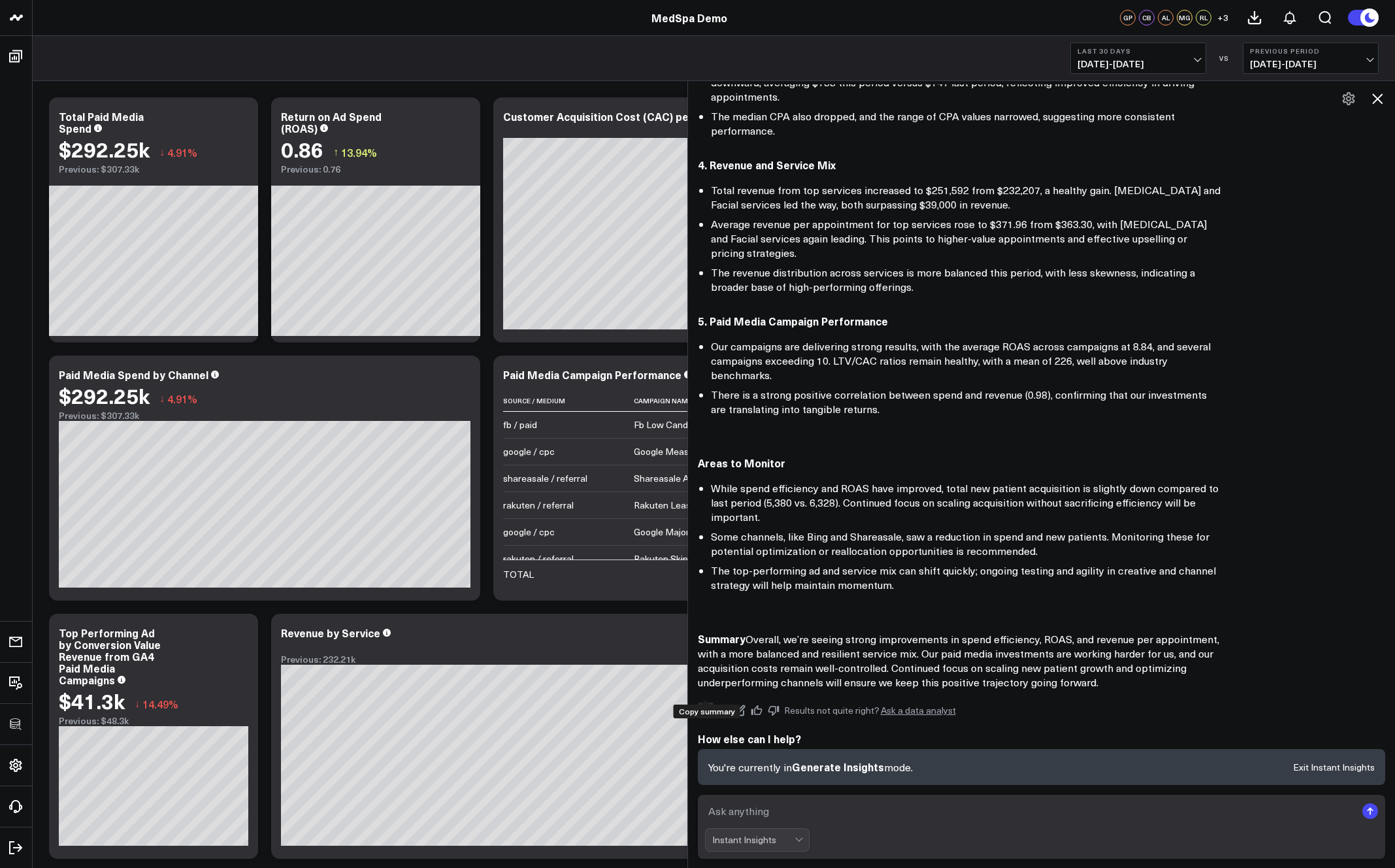
click at [707, 704] on icon "Copy" at bounding box center [706, 710] width 12 height 12
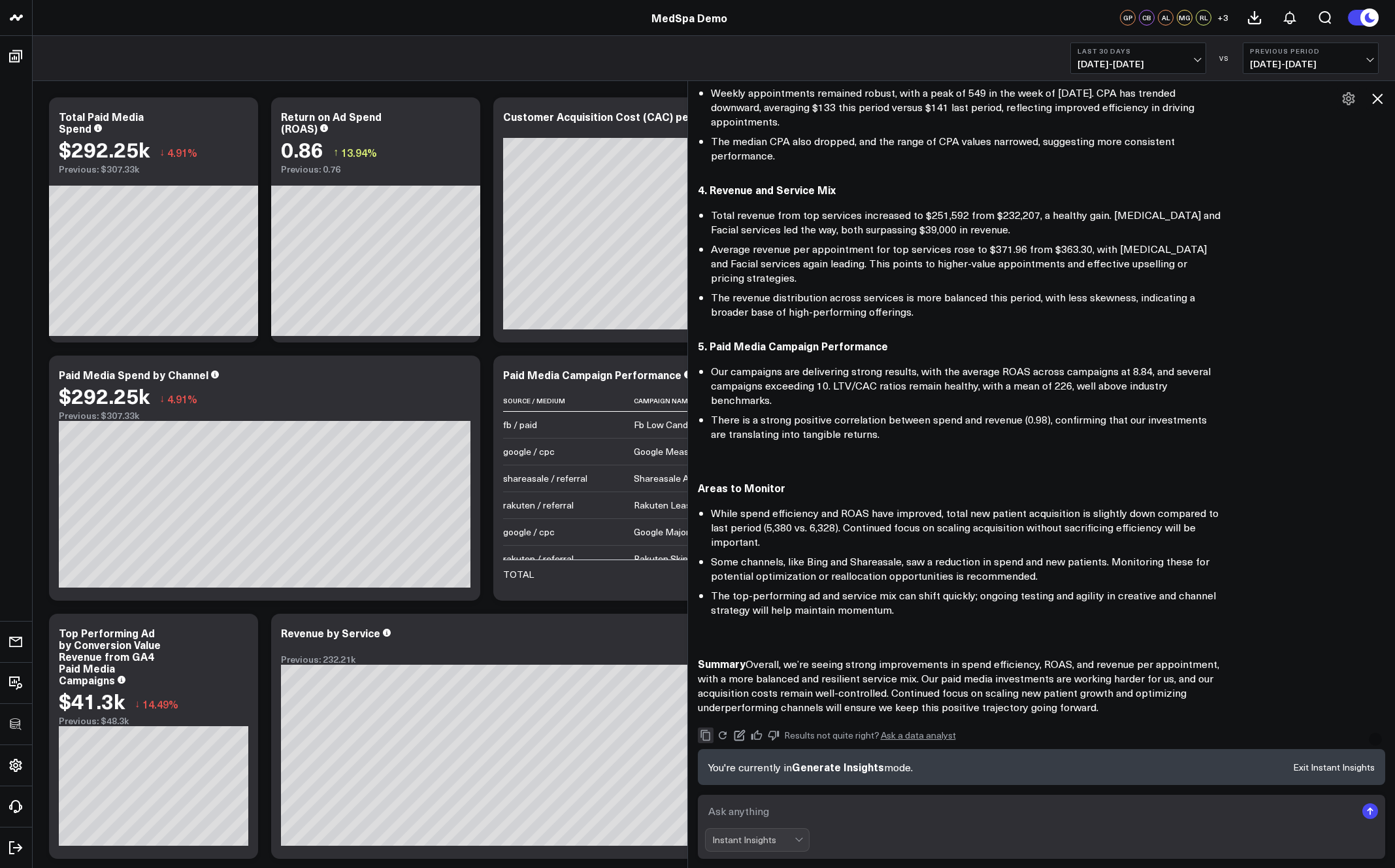
scroll to position [496, 0]
click at [957, 603] on div "Here’s a high-level, executive summary of our recent performance, focusing on a…" at bounding box center [1041, 191] width 688 height 1049
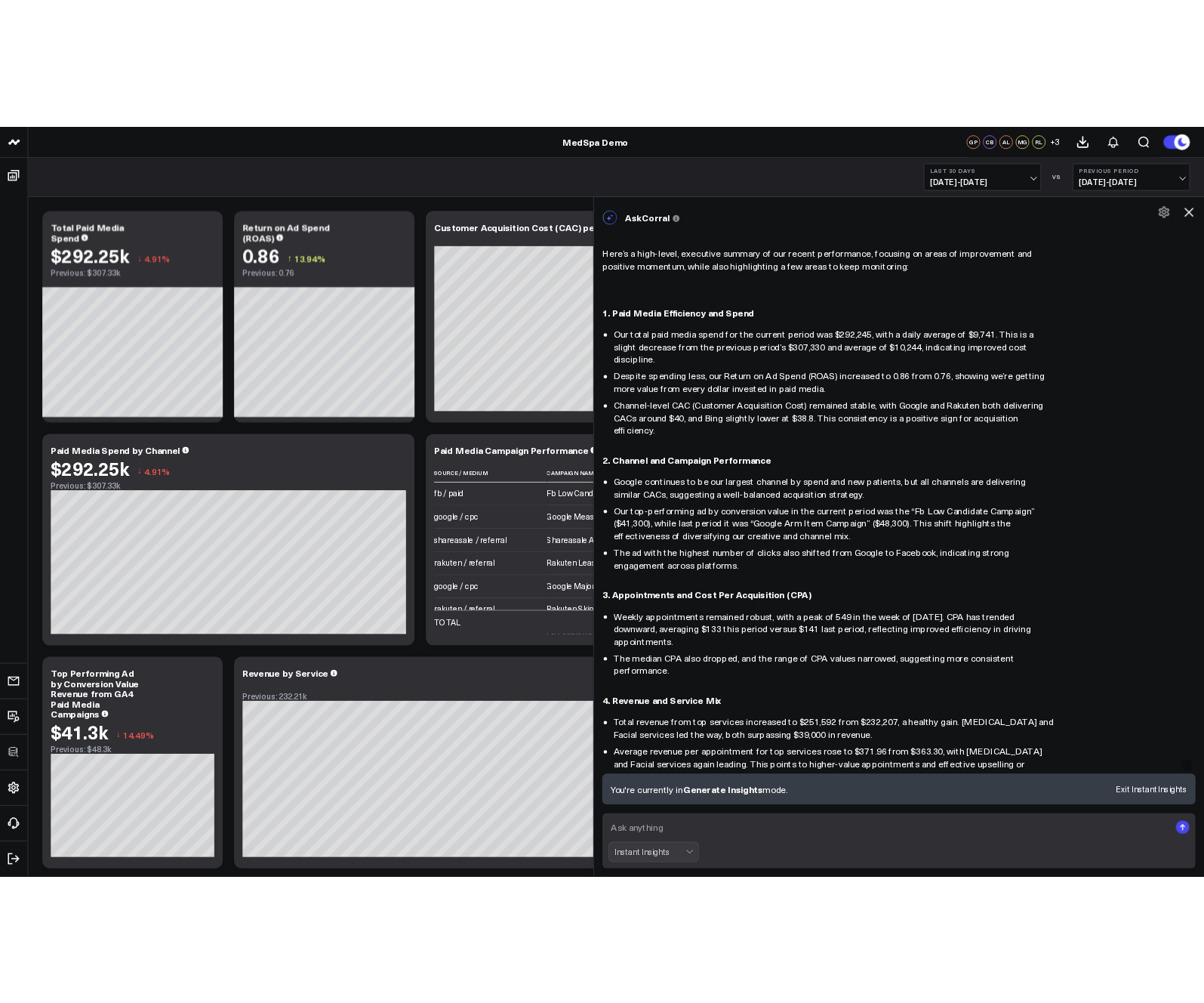
scroll to position [0, 0]
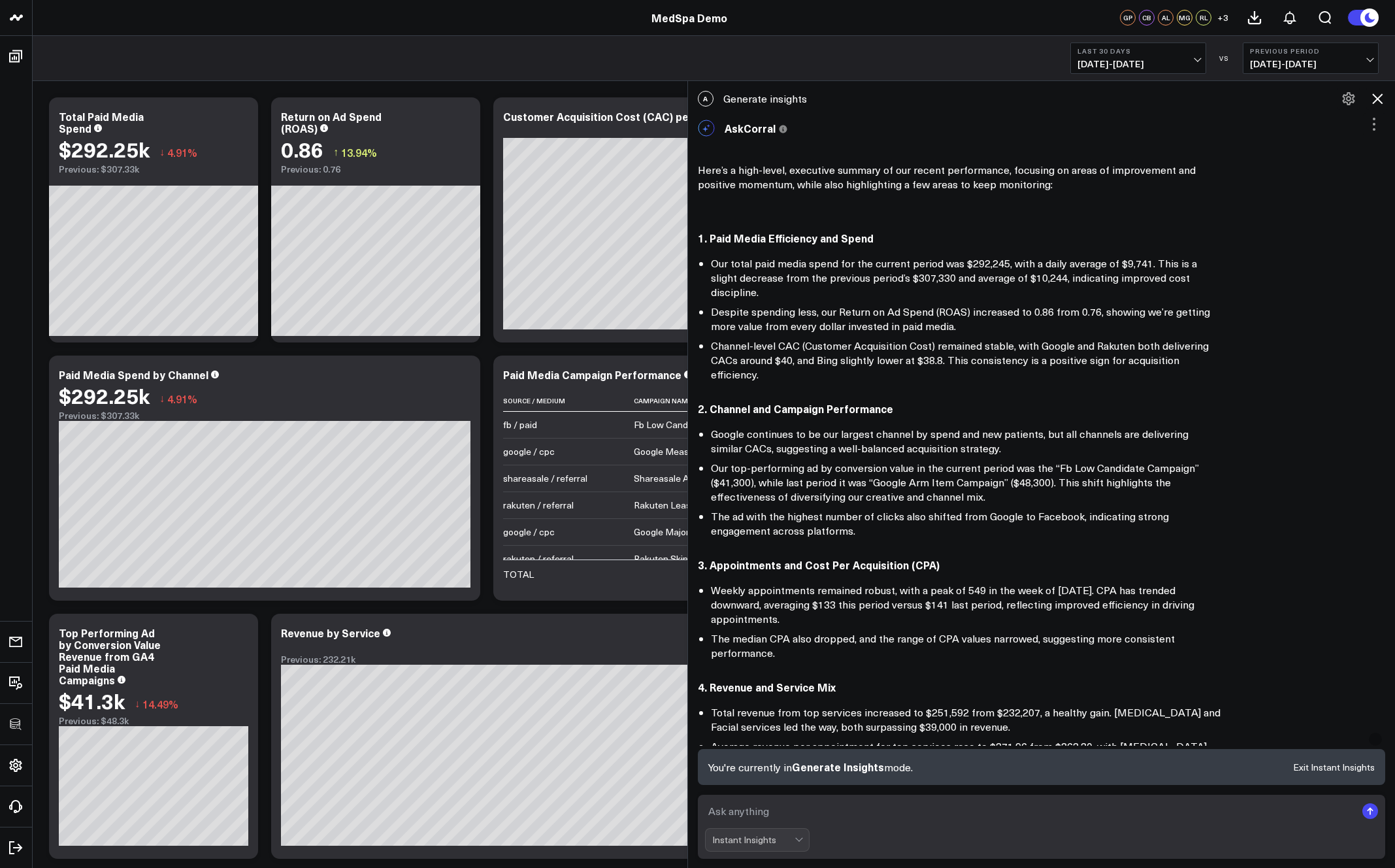
click at [1270, 99] on icon at bounding box center [1377, 99] width 16 height 16
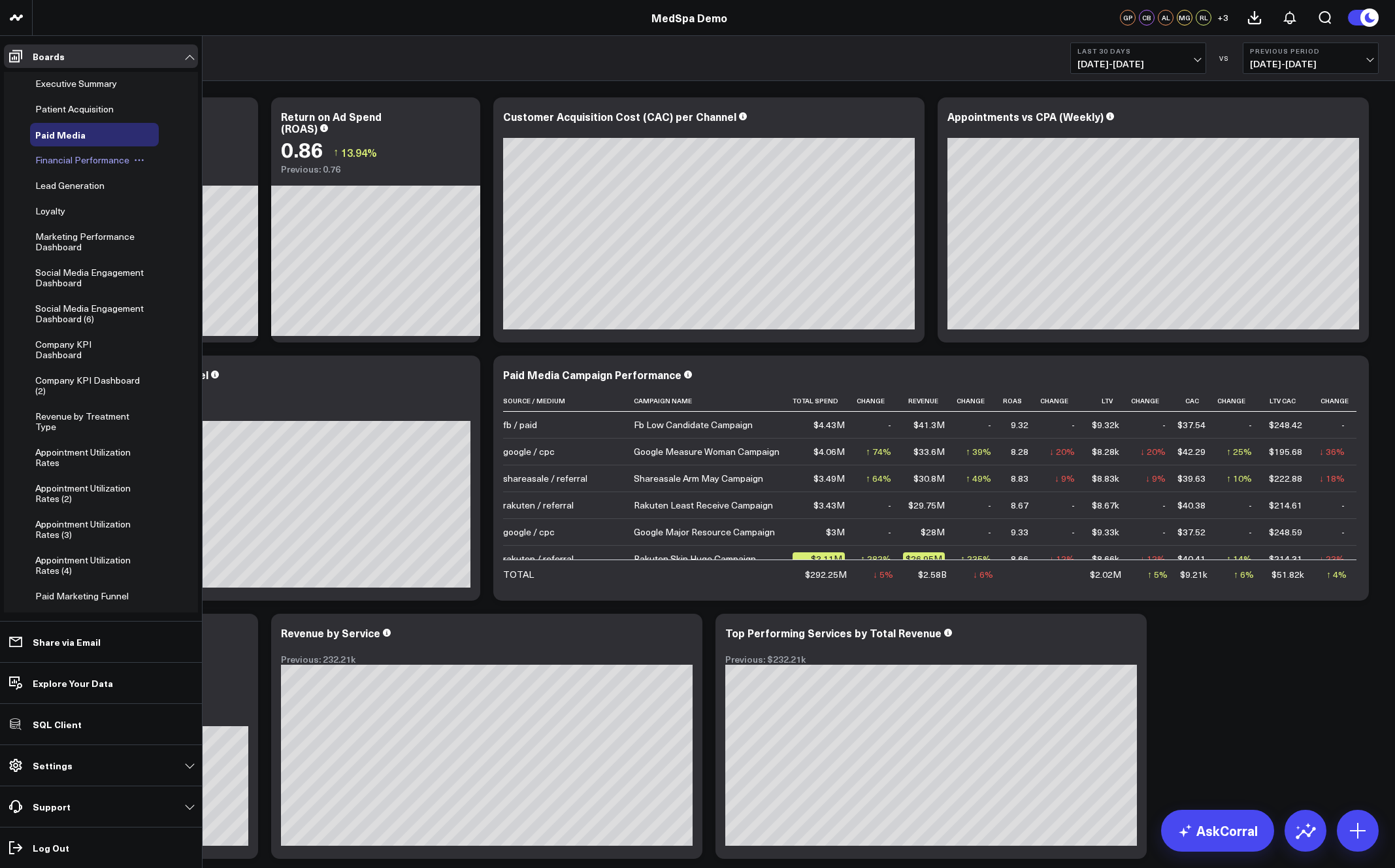
click at [79, 157] on span "Financial Performance" at bounding box center [82, 160] width 94 height 13
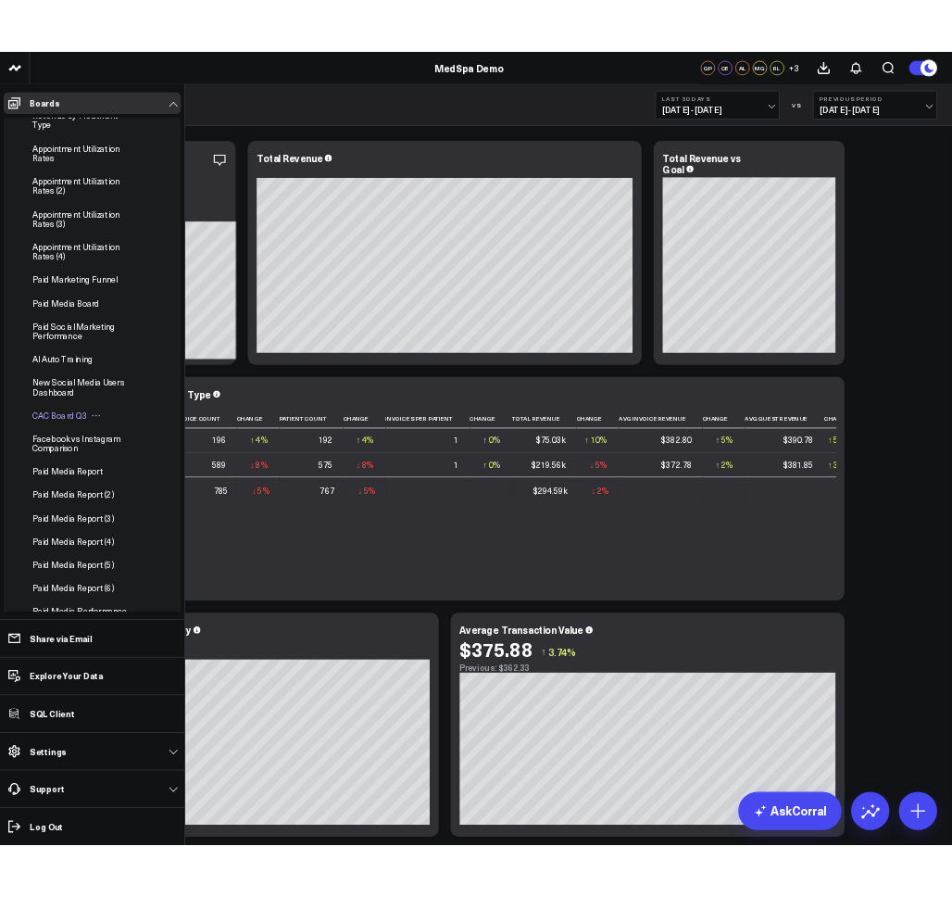
scroll to position [654, 0]
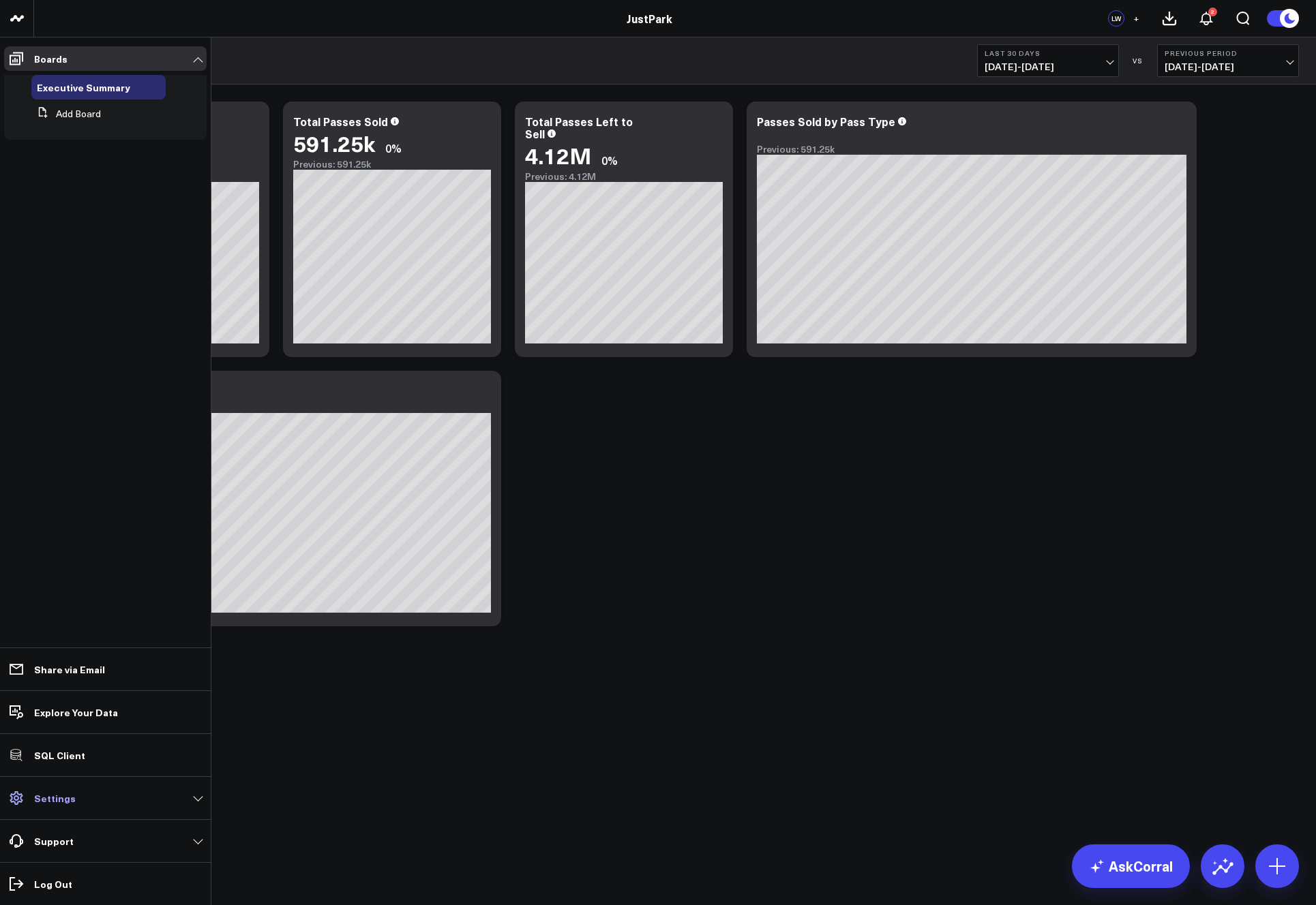
click at [97, 798] on link "Settings" at bounding box center [105, 798] width 202 height 24
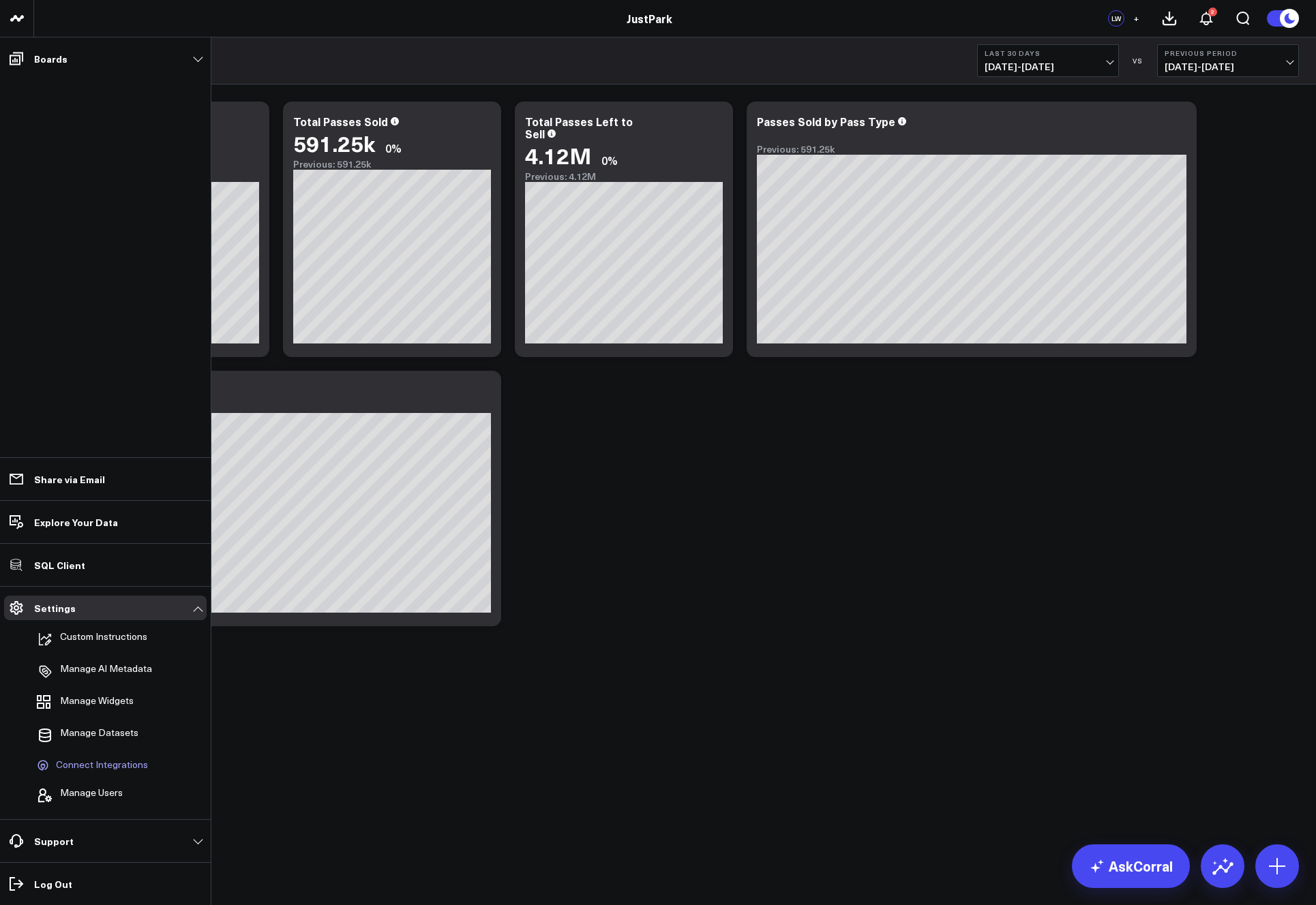
click at [106, 767] on span "Connect Integrations" at bounding box center [102, 765] width 92 height 13
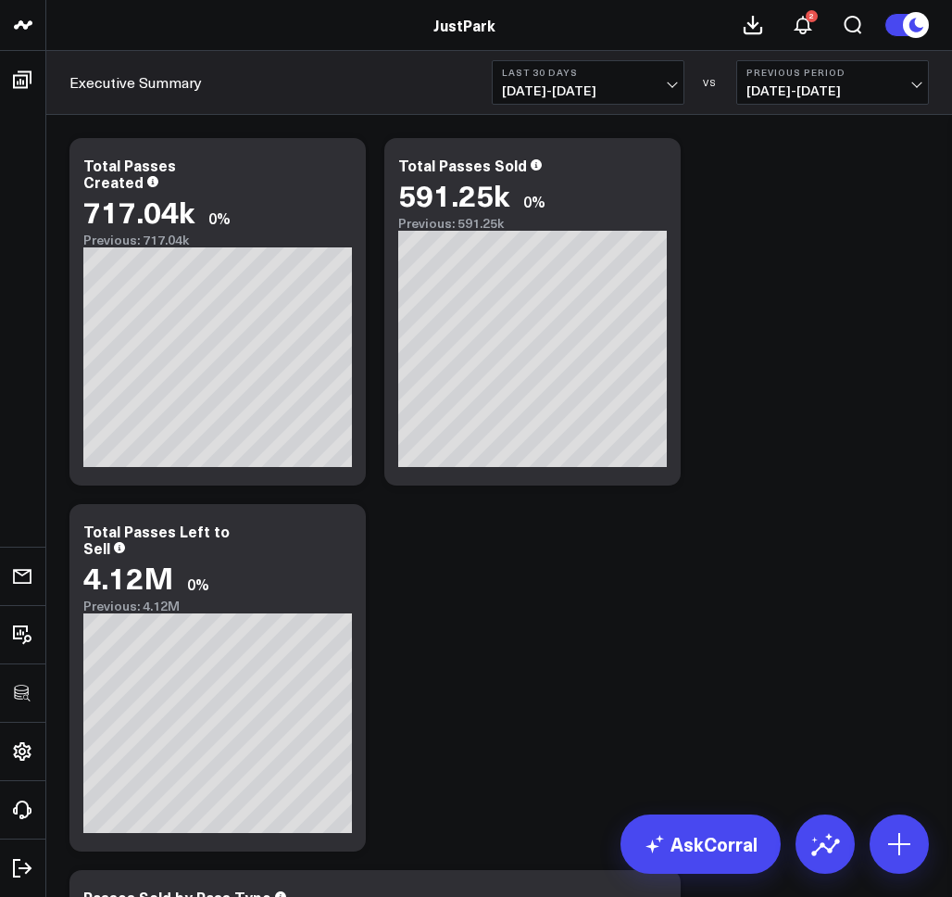
click at [514, 630] on div "Modify via AI Copy link to widget Ask support Remove Create linked copy Executi…" at bounding box center [499, 860] width 878 height 1463
